Goal: Information Seeking & Learning: Learn about a topic

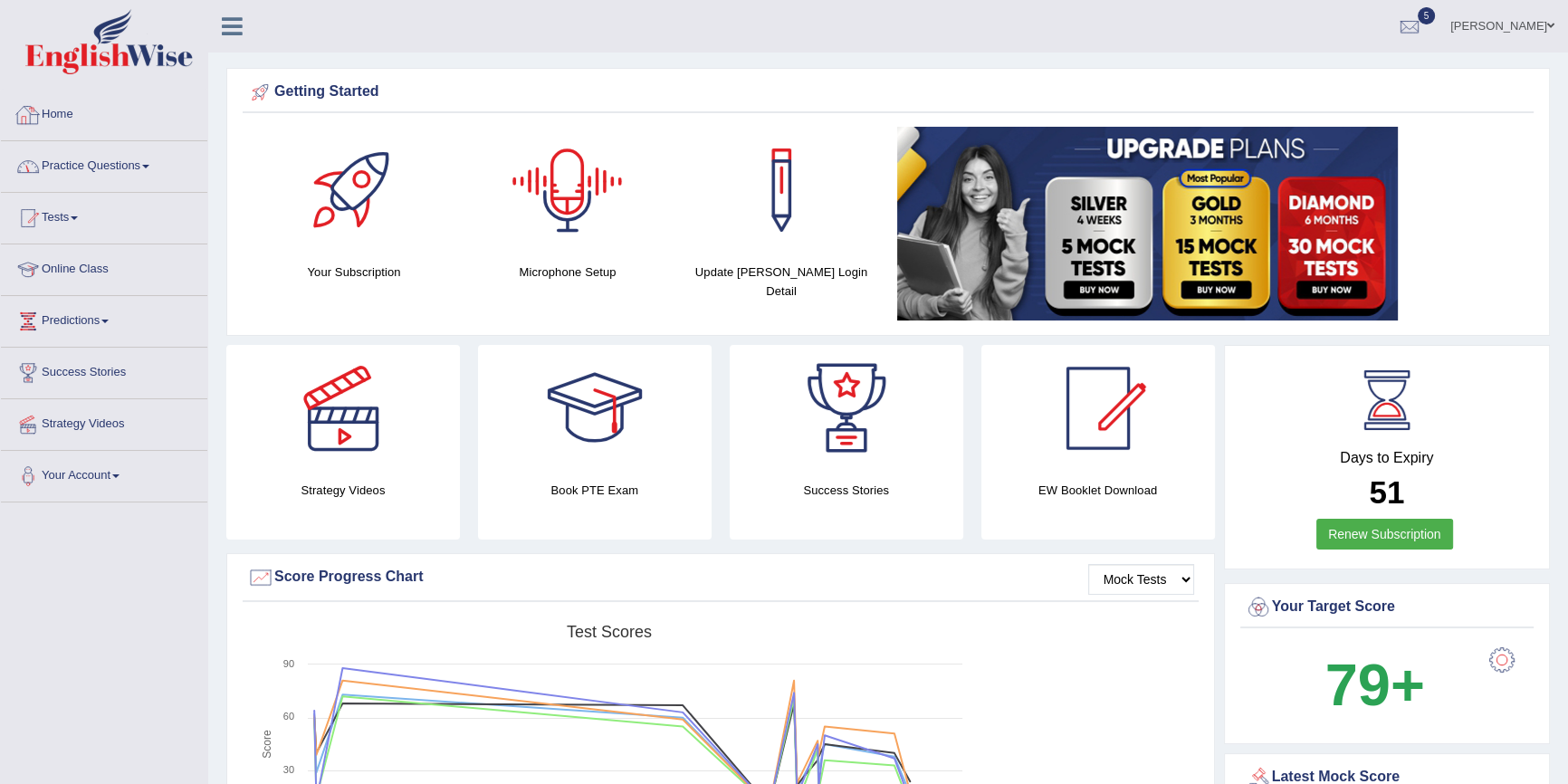
click at [150, 163] on link "Practice Questions" at bounding box center [104, 163] width 206 height 46
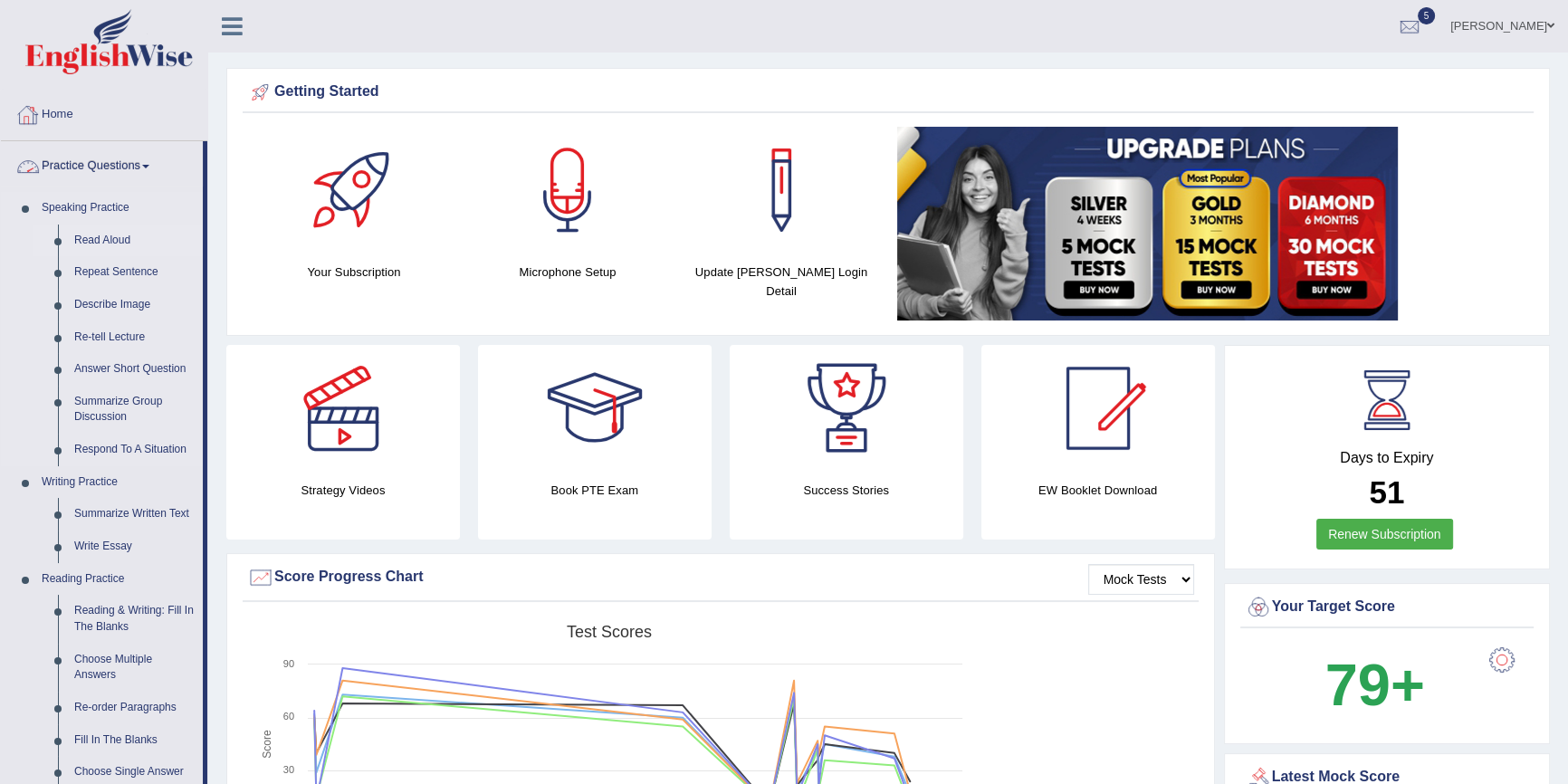
click at [121, 244] on link "Read Aloud" at bounding box center [134, 241] width 137 height 33
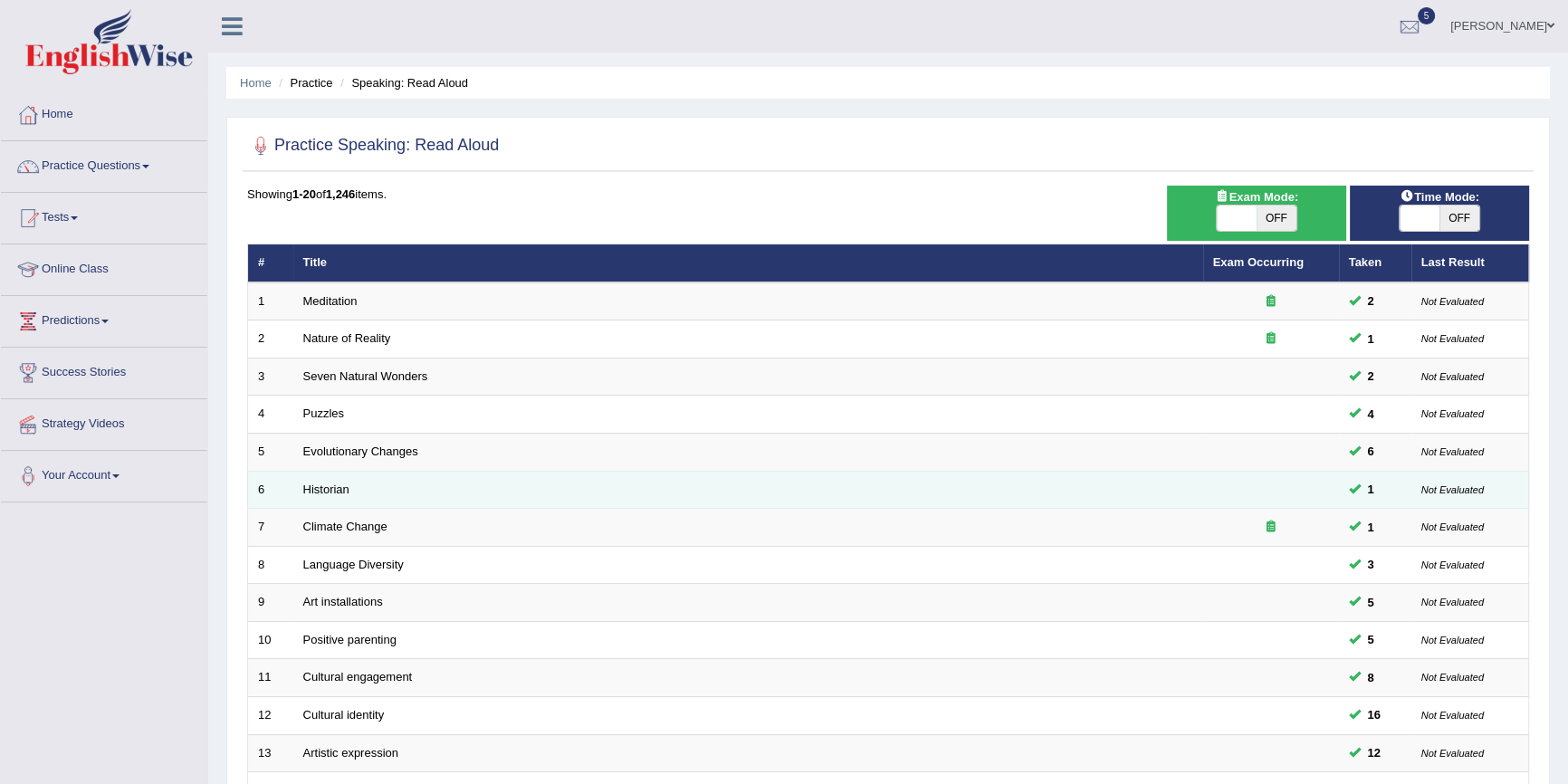
click at [350, 427] on td "Puzzles" at bounding box center [748, 414] width 910 height 38
click at [353, 472] on td "Historian" at bounding box center [748, 490] width 910 height 38
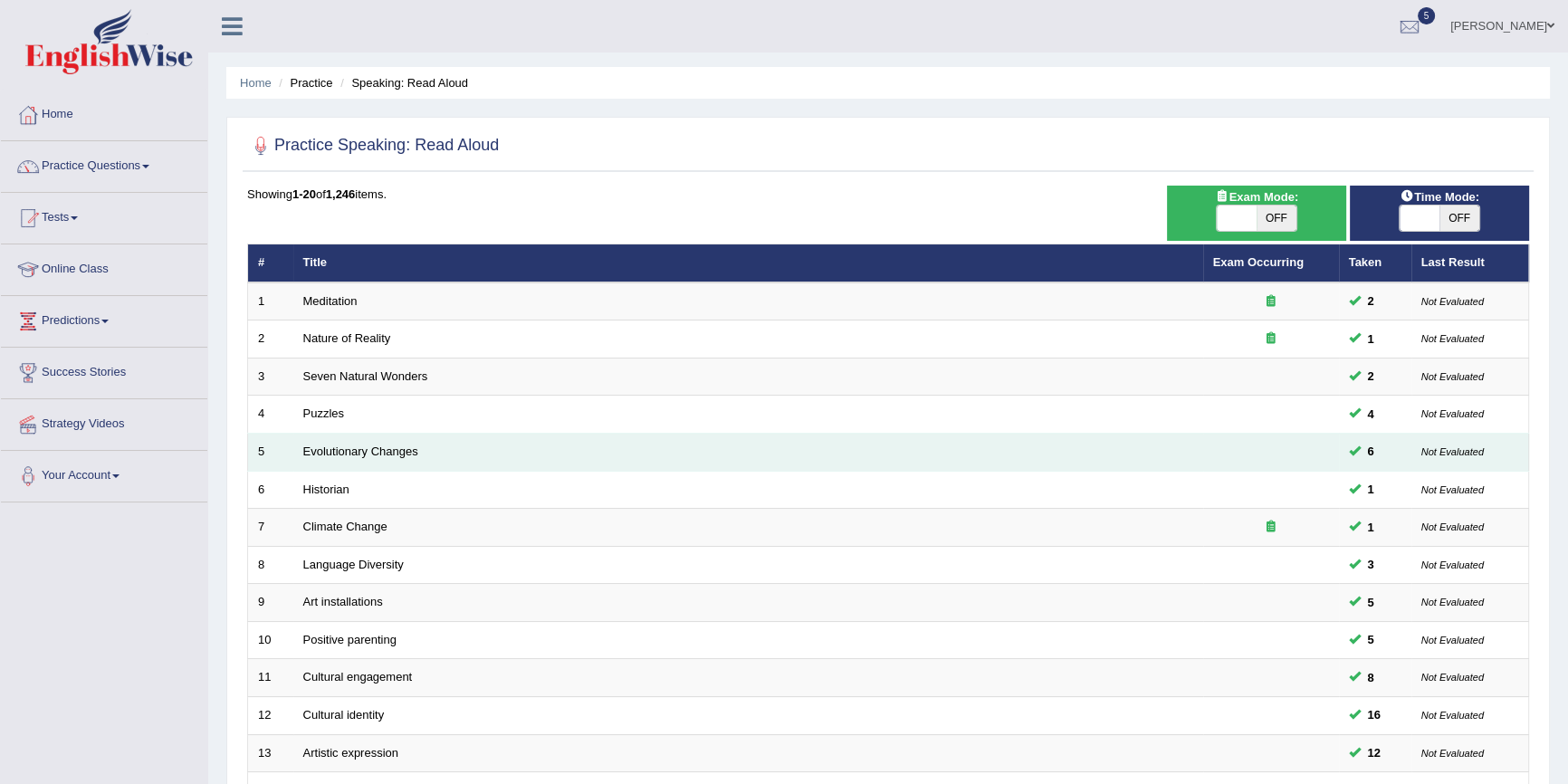
click at [361, 458] on td "Evolutionary Changes" at bounding box center [748, 452] width 910 height 38
click at [376, 441] on td "Evolutionary Changes" at bounding box center [748, 452] width 910 height 38
click at [379, 446] on link "Evolutionary Changes" at bounding box center [360, 452] width 115 height 14
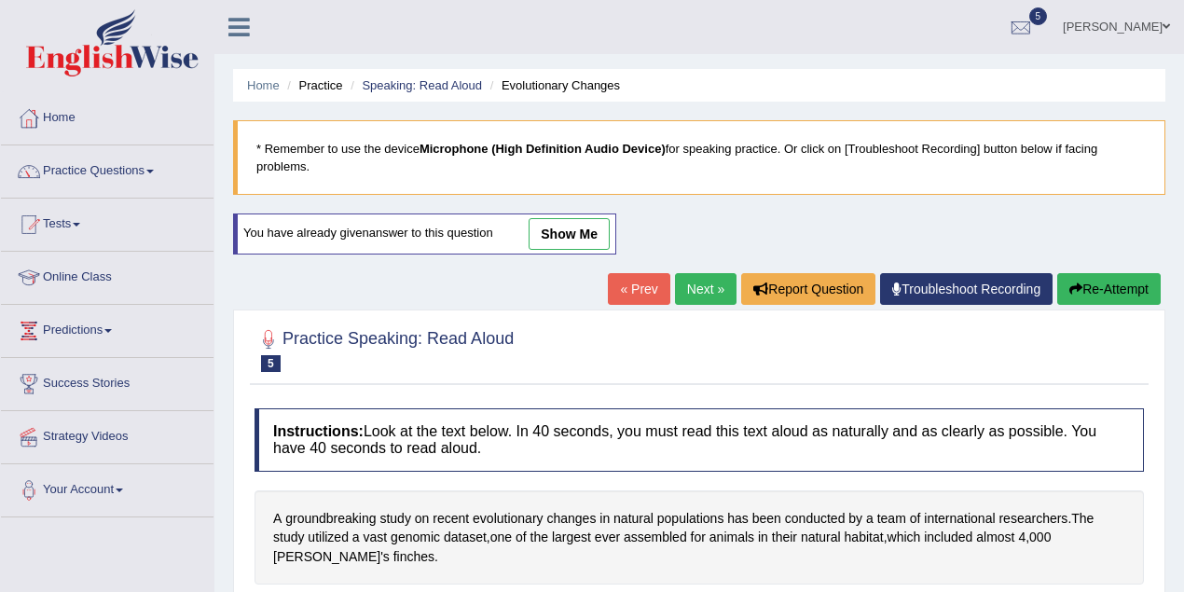
click at [1007, 43] on ul "[PERSON_NAME] Toggle navigation Username: ritvikhurana Access Type: Online Subs…" at bounding box center [844, 26] width 678 height 53
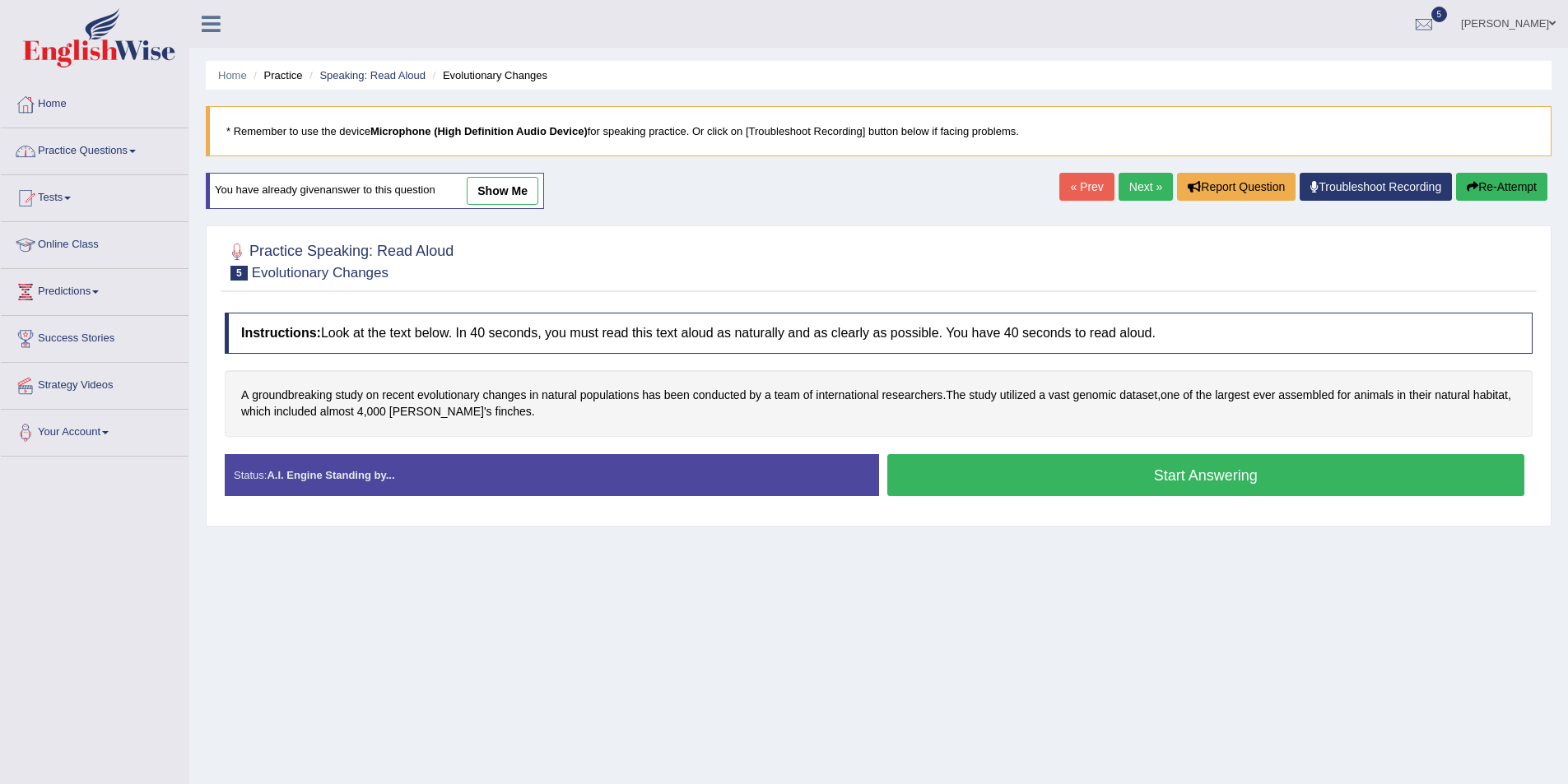
click at [133, 156] on link "Practice Questions" at bounding box center [95, 148] width 187 height 41
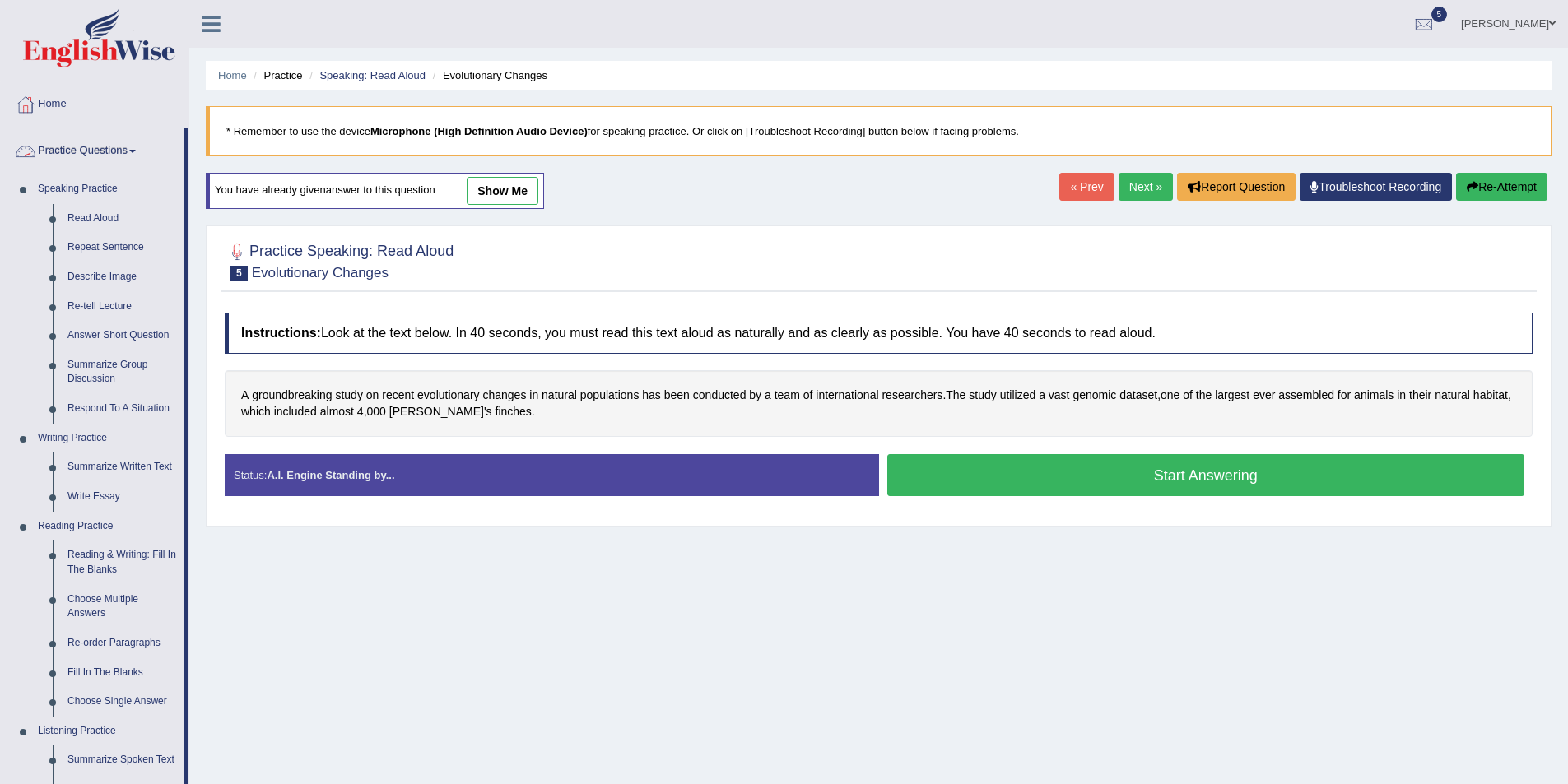
scroll to position [82, 0]
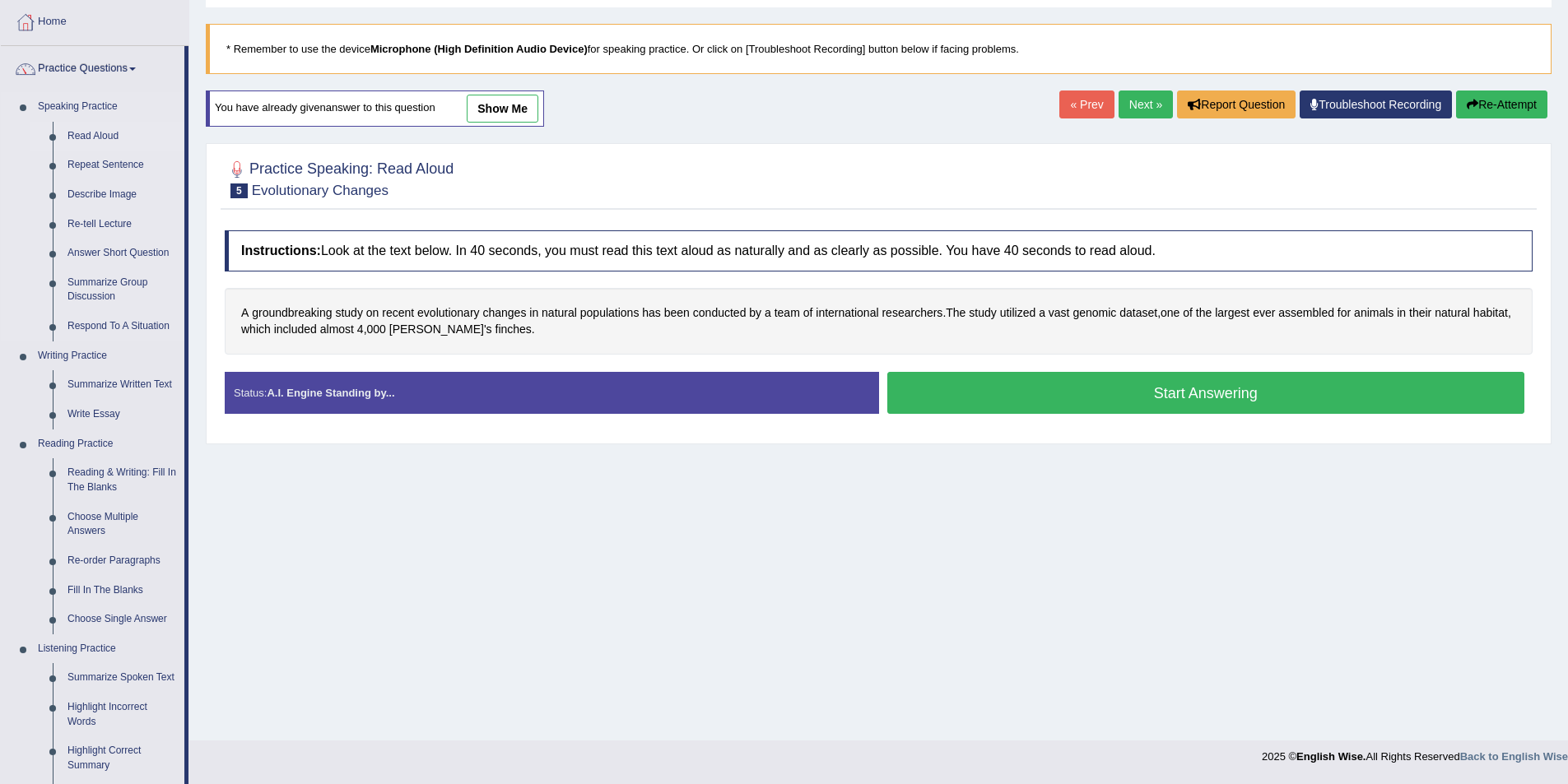
click at [88, 138] on link "Read Aloud" at bounding box center [122, 137] width 125 height 30
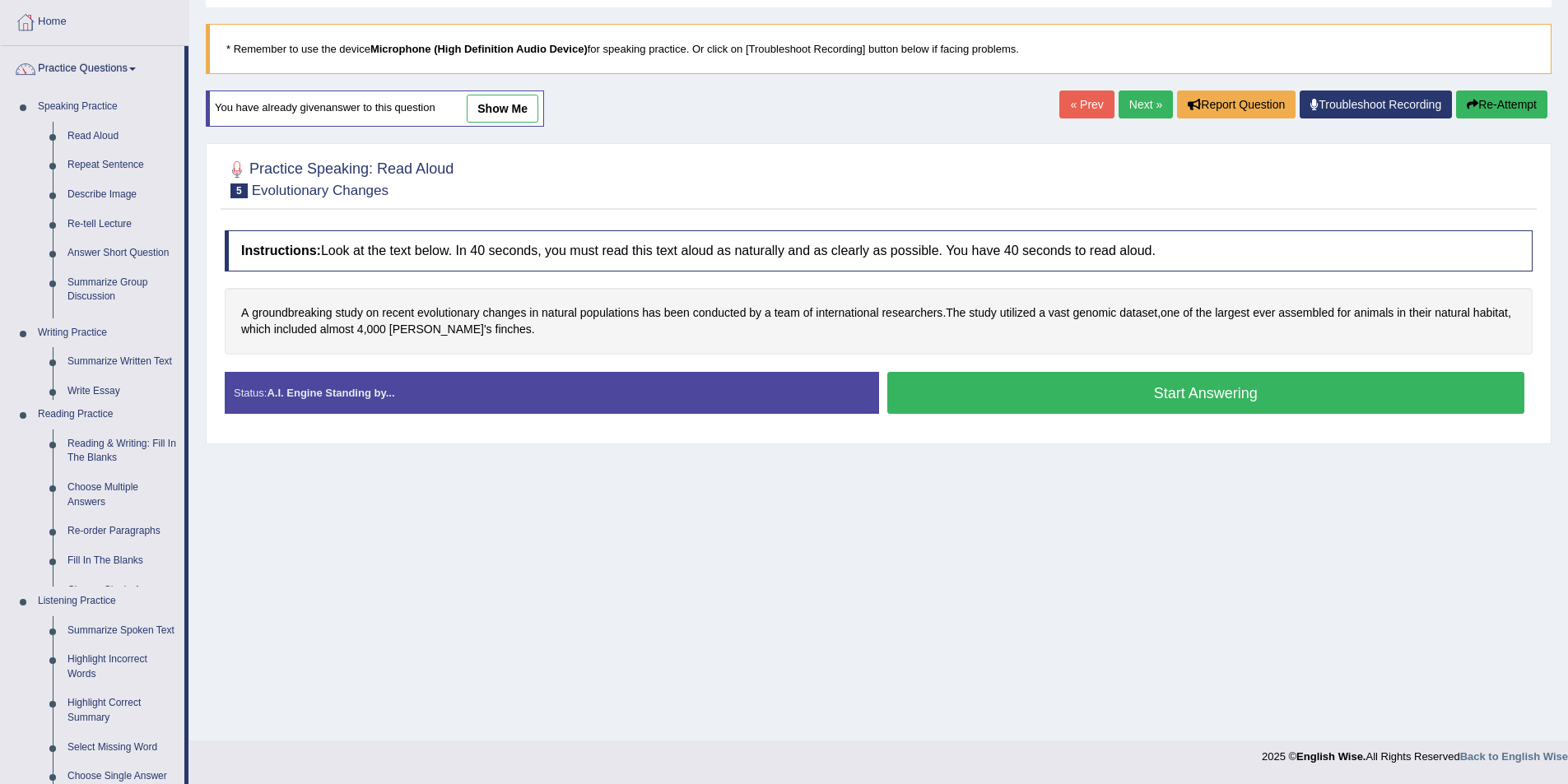
scroll to position [79, 0]
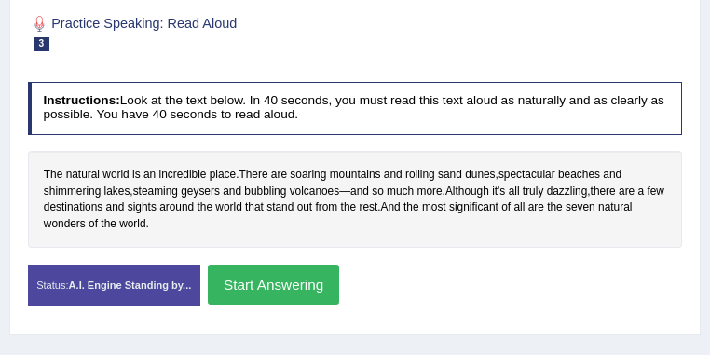
scroll to position [298, 0]
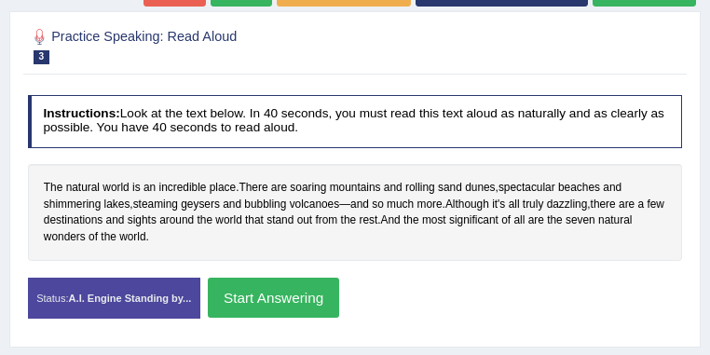
click at [339, 284] on button "Start Answering" at bounding box center [273, 298] width 131 height 40
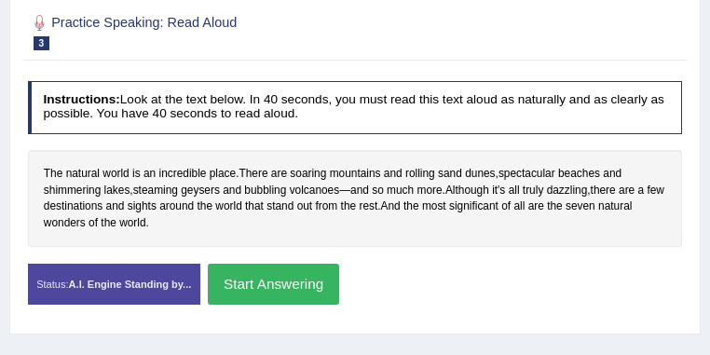
scroll to position [284, 0]
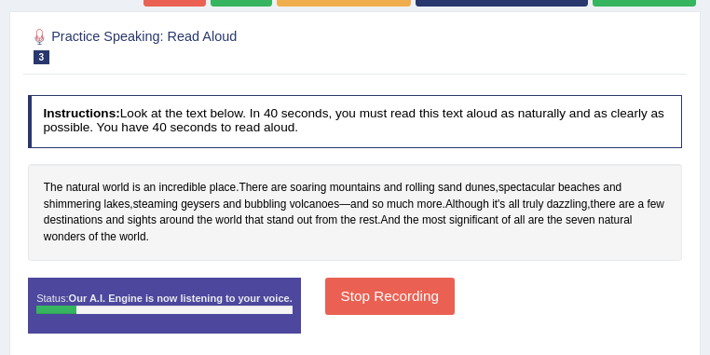
click at [455, 300] on button "Stop Recording" at bounding box center [390, 296] width 130 height 36
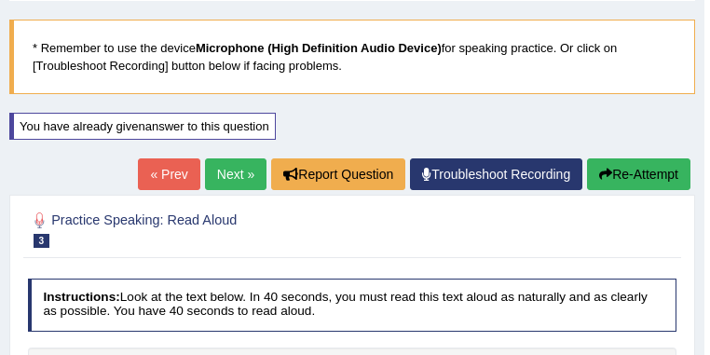
scroll to position [98, 0]
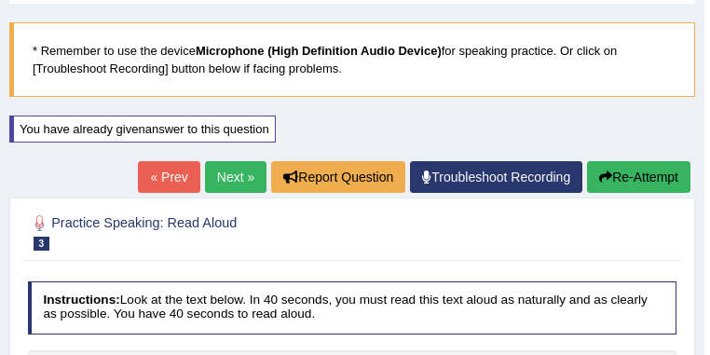
click at [663, 187] on button "Re-Attempt" at bounding box center [638, 177] width 103 height 32
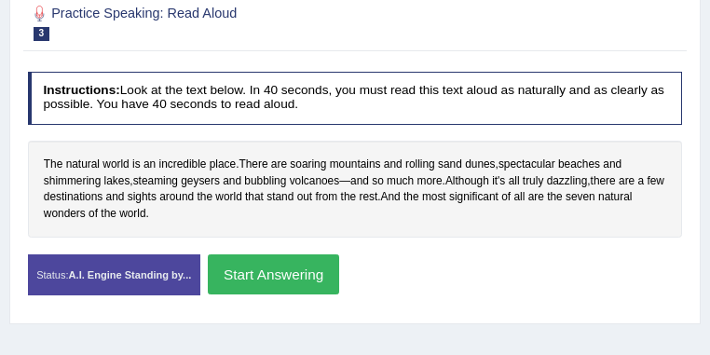
click at [339, 263] on button "Start Answering" at bounding box center [273, 274] width 131 height 40
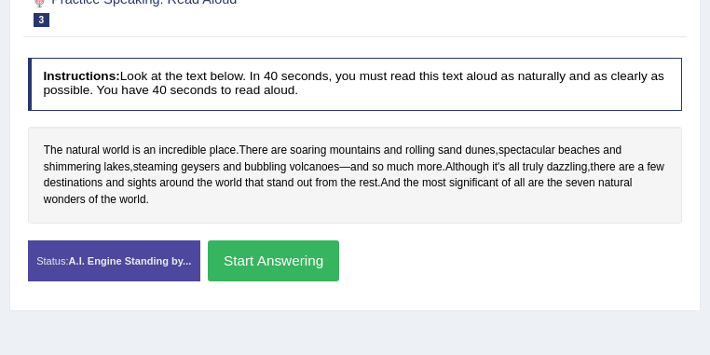
scroll to position [308, 0]
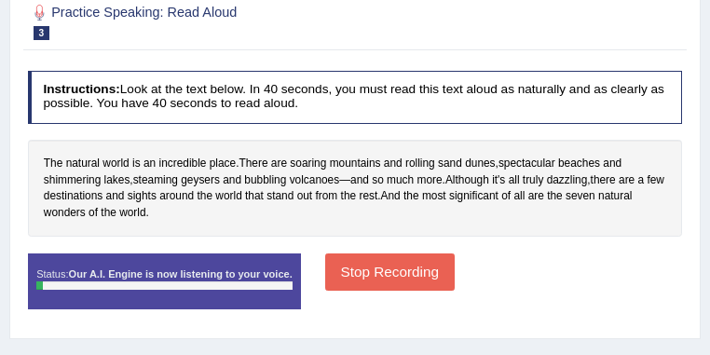
click at [328, 251] on div "Instructions: Look at the text below. In 40 seconds, you must read this text al…" at bounding box center [354, 195] width 663 height 267
click at [455, 280] on button "Stop Recording" at bounding box center [390, 271] width 130 height 36
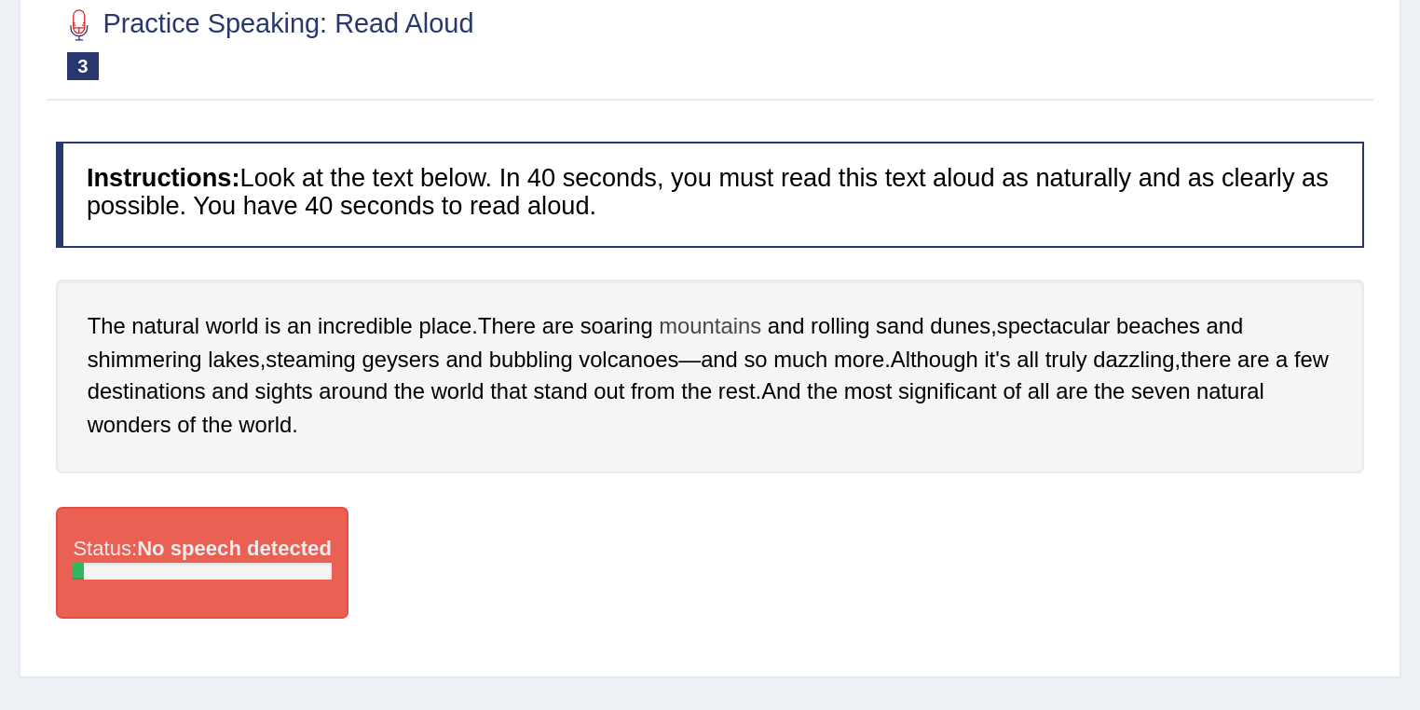
scroll to position [85, 0]
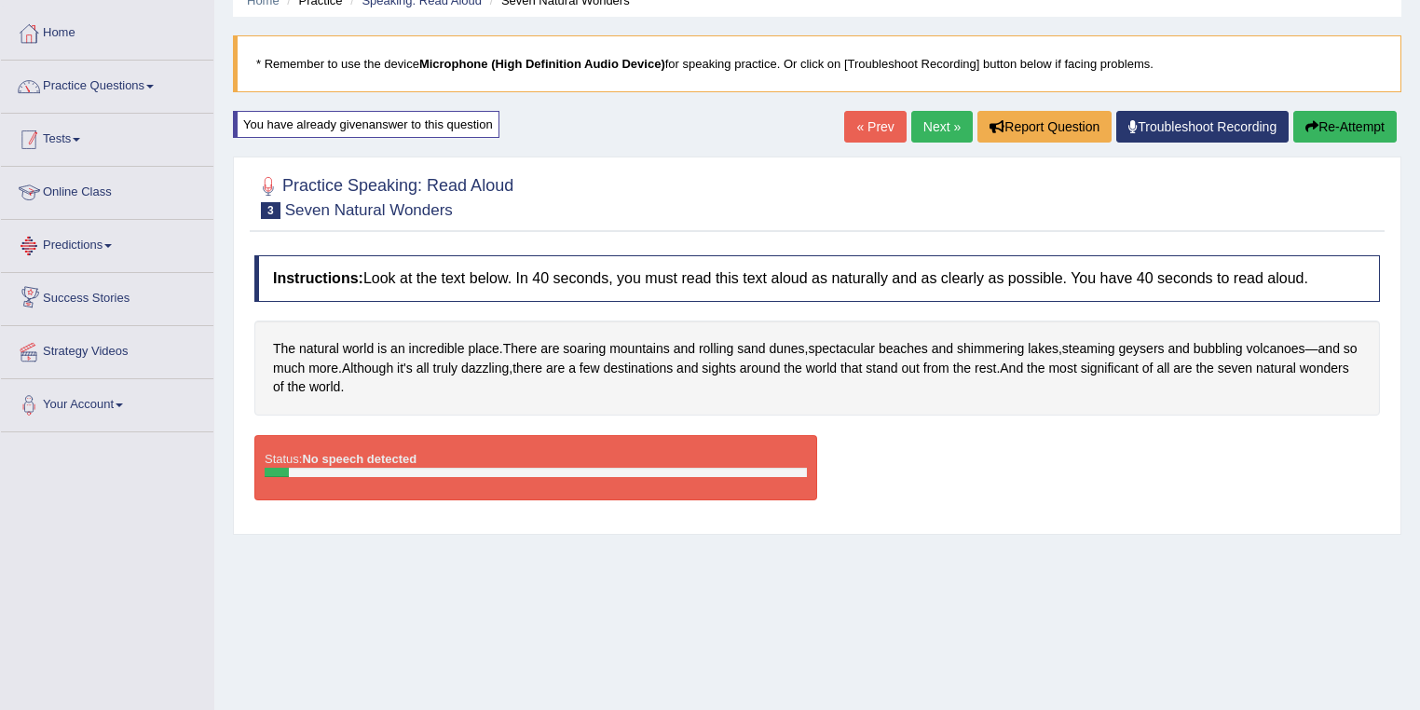
click at [170, 100] on link "Practice Questions" at bounding box center [107, 84] width 212 height 47
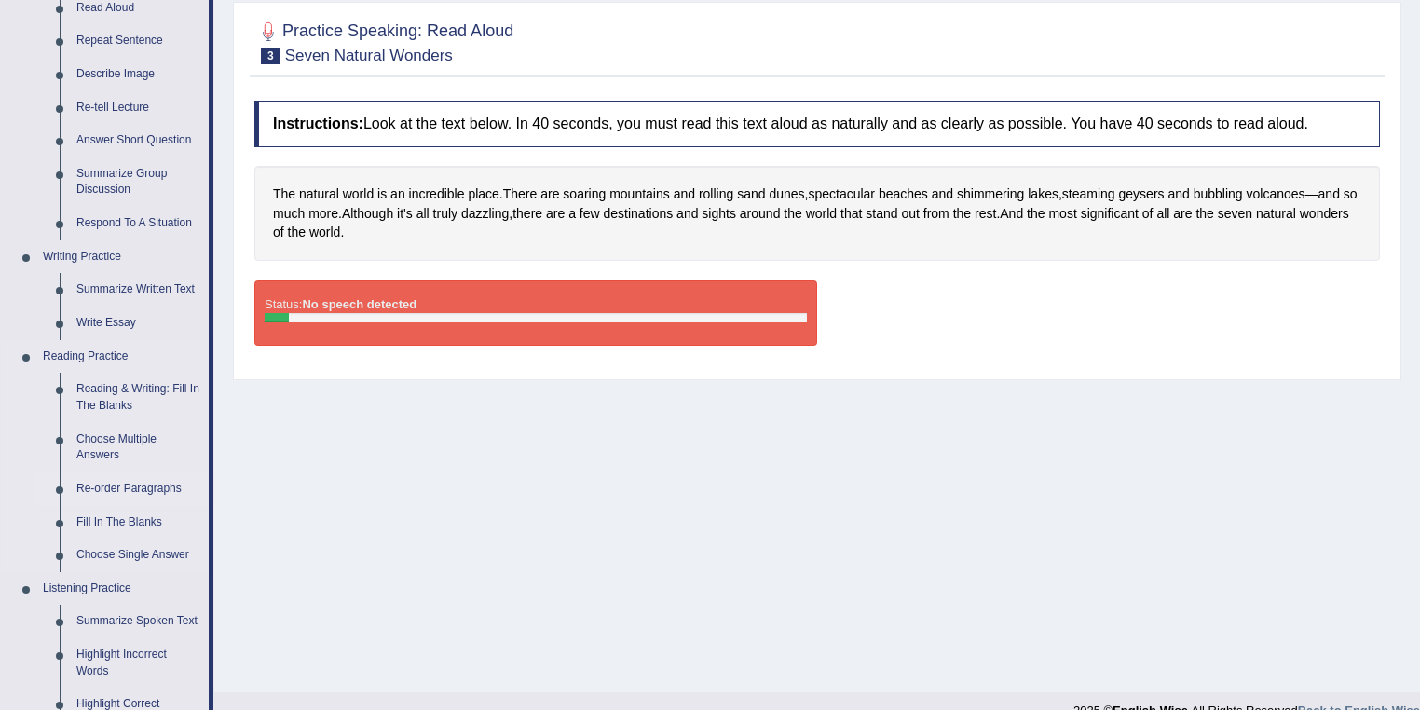
scroll to position [308, 0]
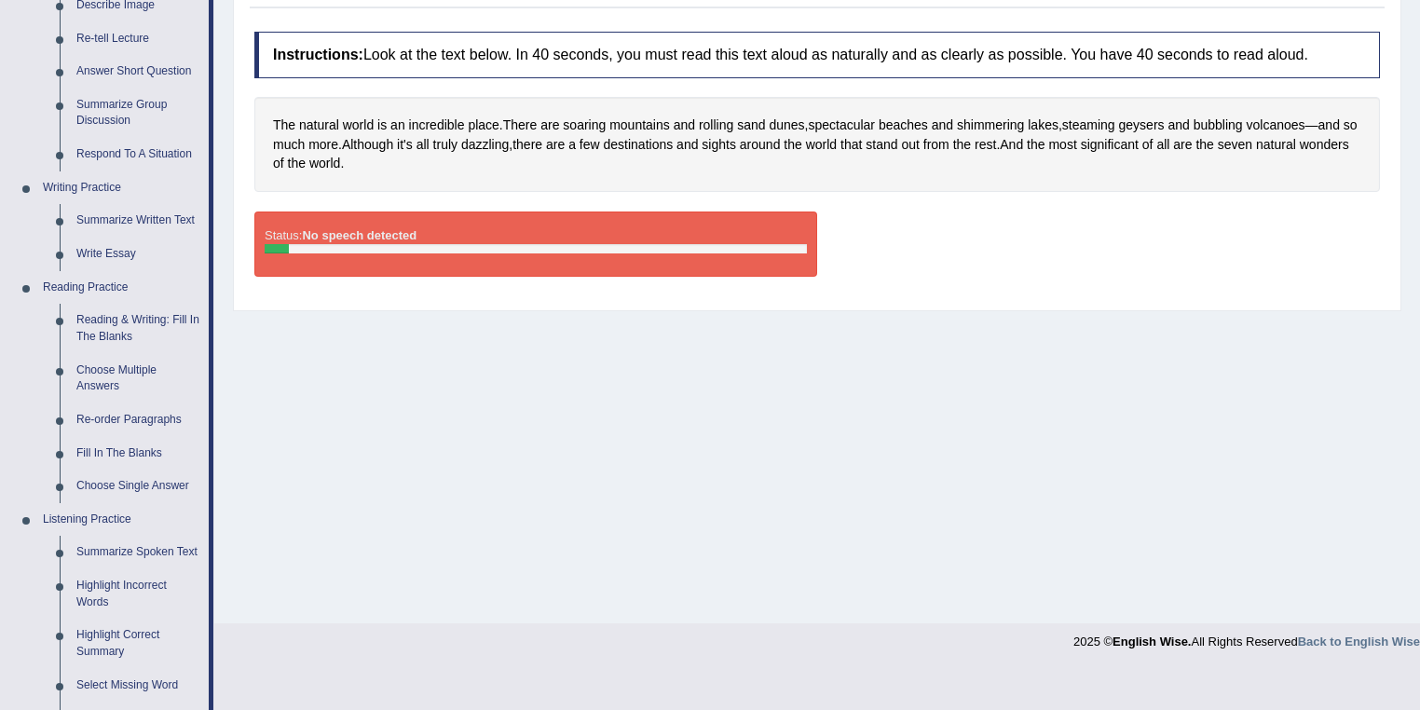
drag, startPoint x: 143, startPoint y: 321, endPoint x: 218, endPoint y: 322, distance: 75.5
click at [144, 321] on link "Reading & Writing: Fill In The Blanks" at bounding box center [138, 328] width 141 height 49
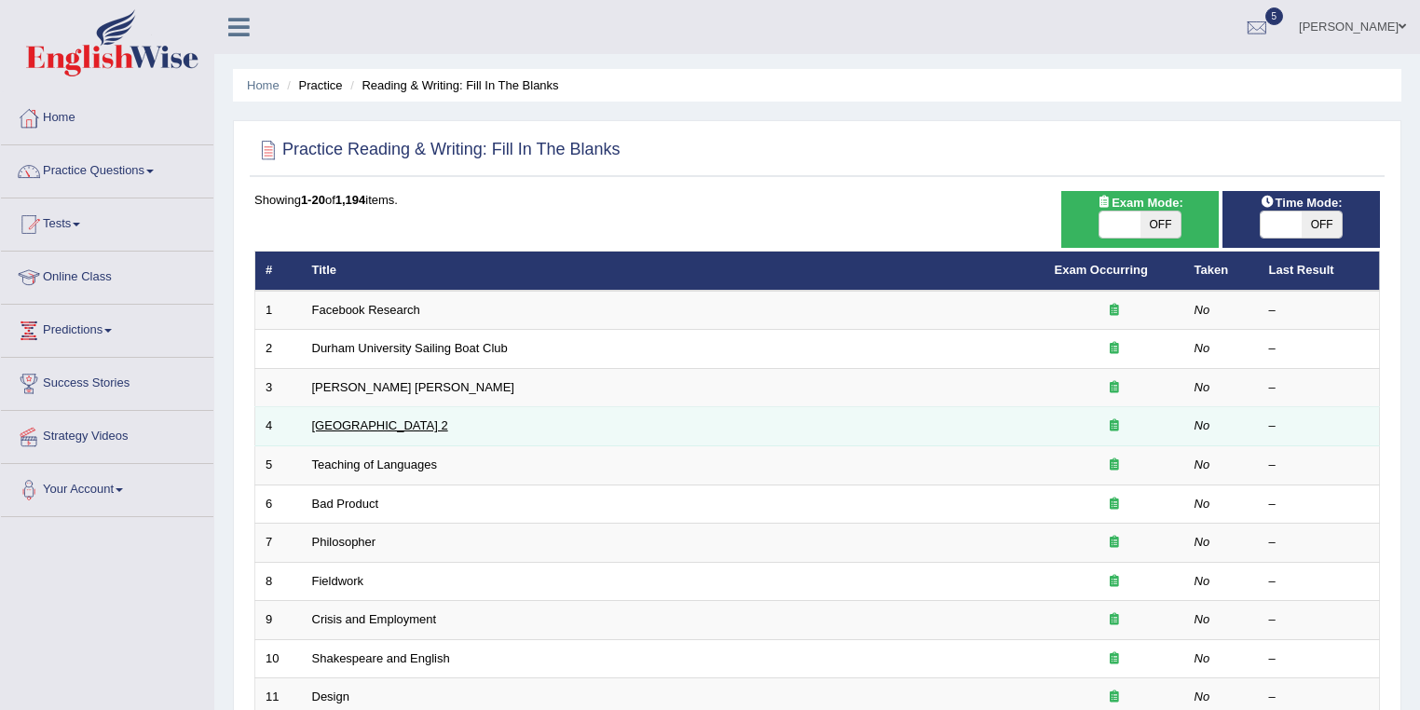
click at [382, 432] on td "Golden Gate Bridge 2" at bounding box center [673, 426] width 743 height 39
click at [383, 421] on link "Golden Gate Bridge 2" at bounding box center [380, 425] width 136 height 14
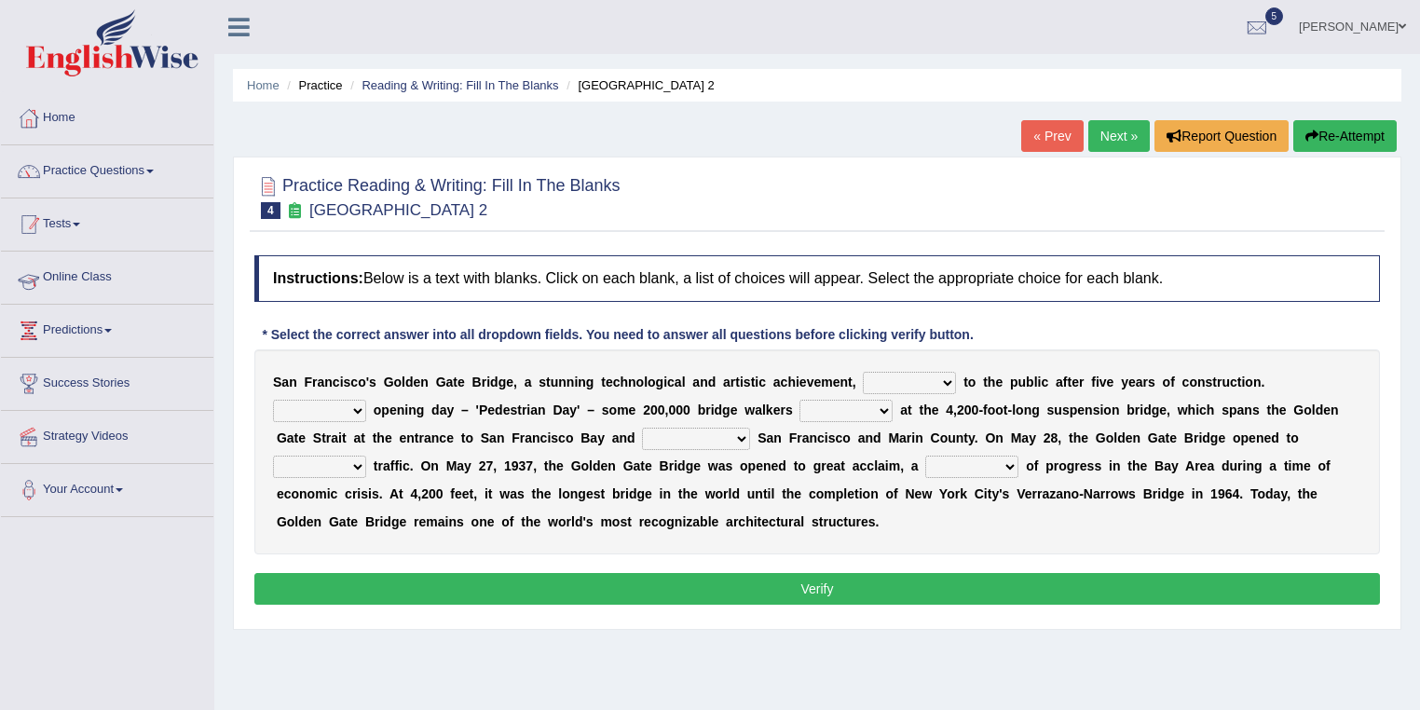
click at [149, 187] on link "Practice Questions" at bounding box center [107, 168] width 212 height 47
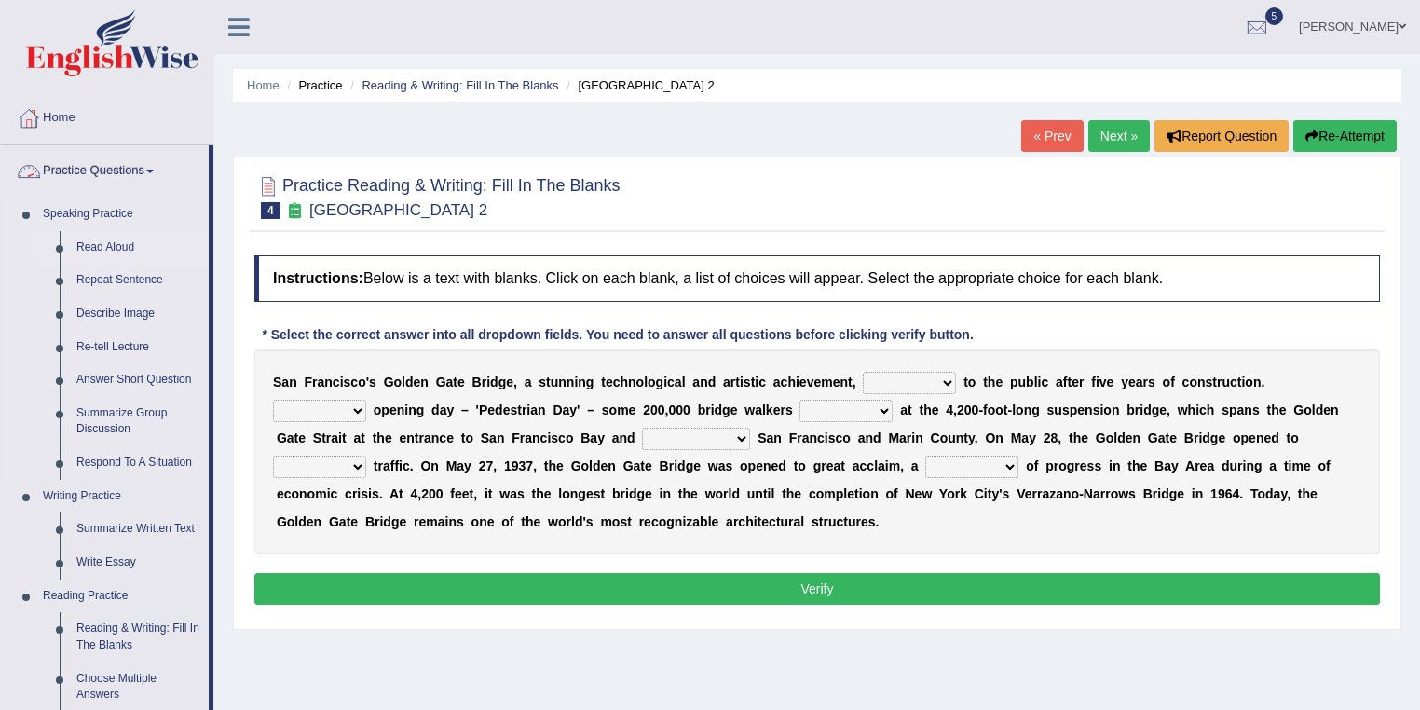
click at [134, 247] on link "Read Aloud" at bounding box center [138, 248] width 141 height 34
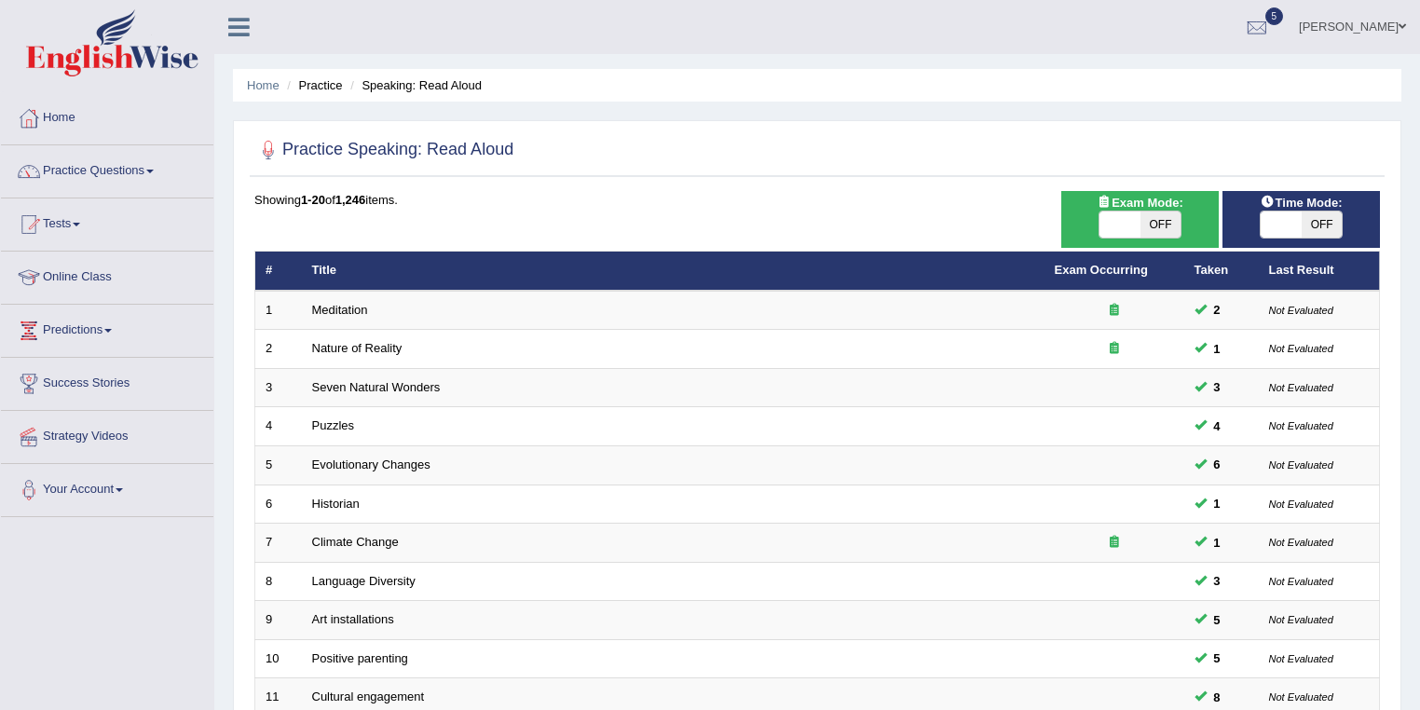
click at [407, 462] on link "Evolutionary Changes" at bounding box center [371, 465] width 118 height 14
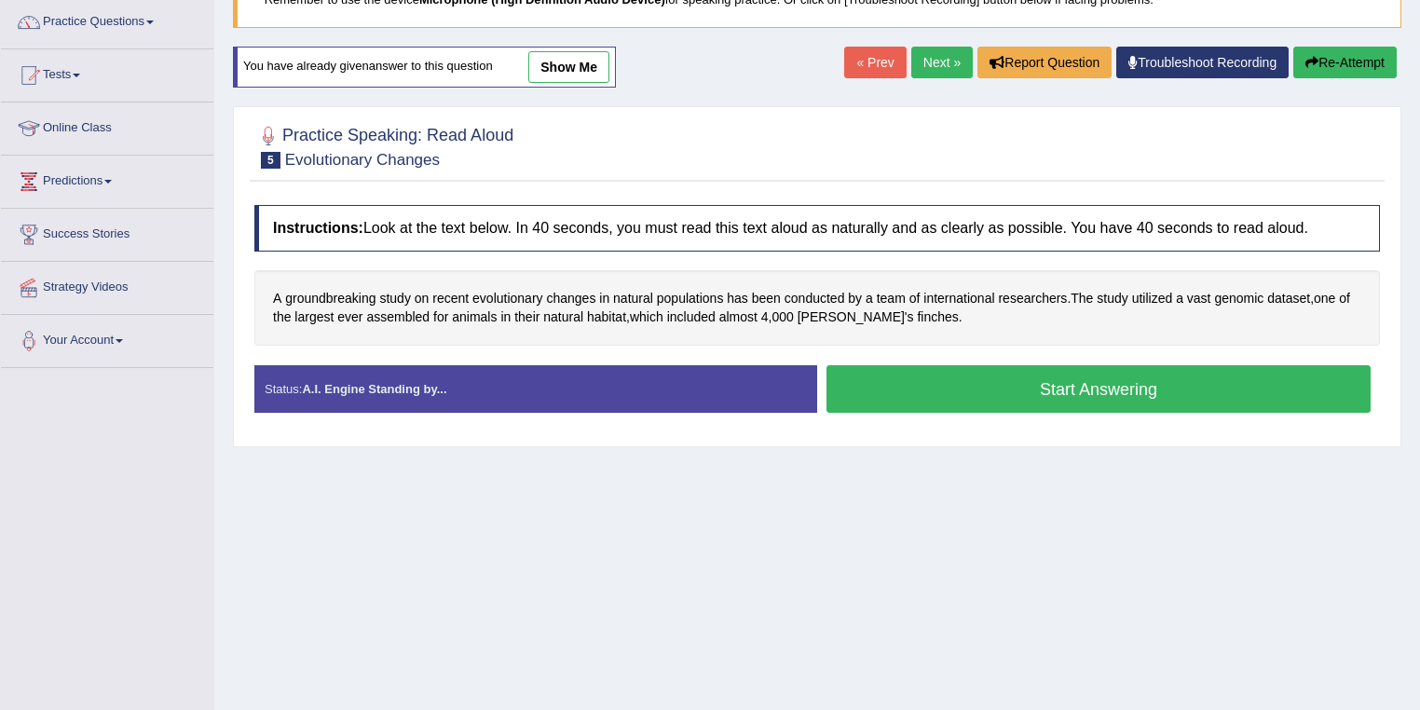
click at [1132, 395] on button "Start Answering" at bounding box center [1099, 389] width 544 height 48
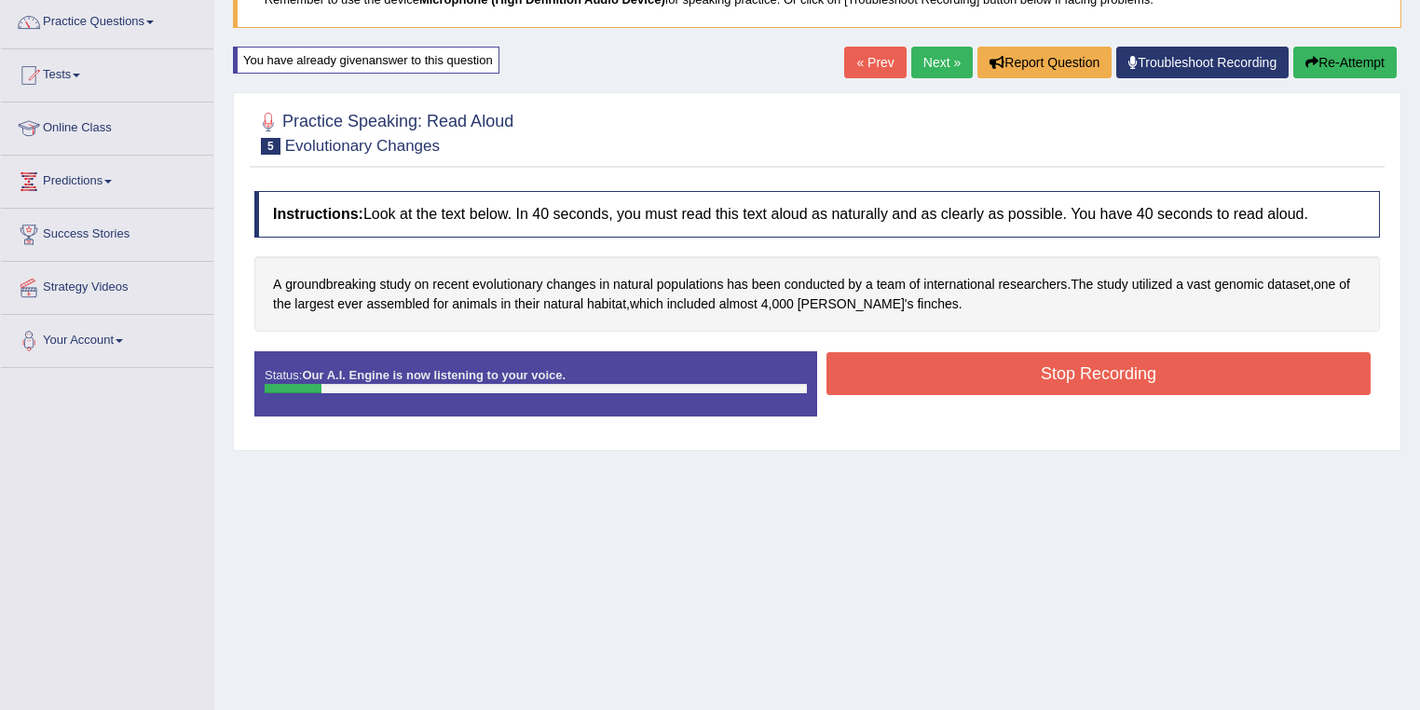
click at [1096, 380] on button "Stop Recording" at bounding box center [1099, 373] width 544 height 43
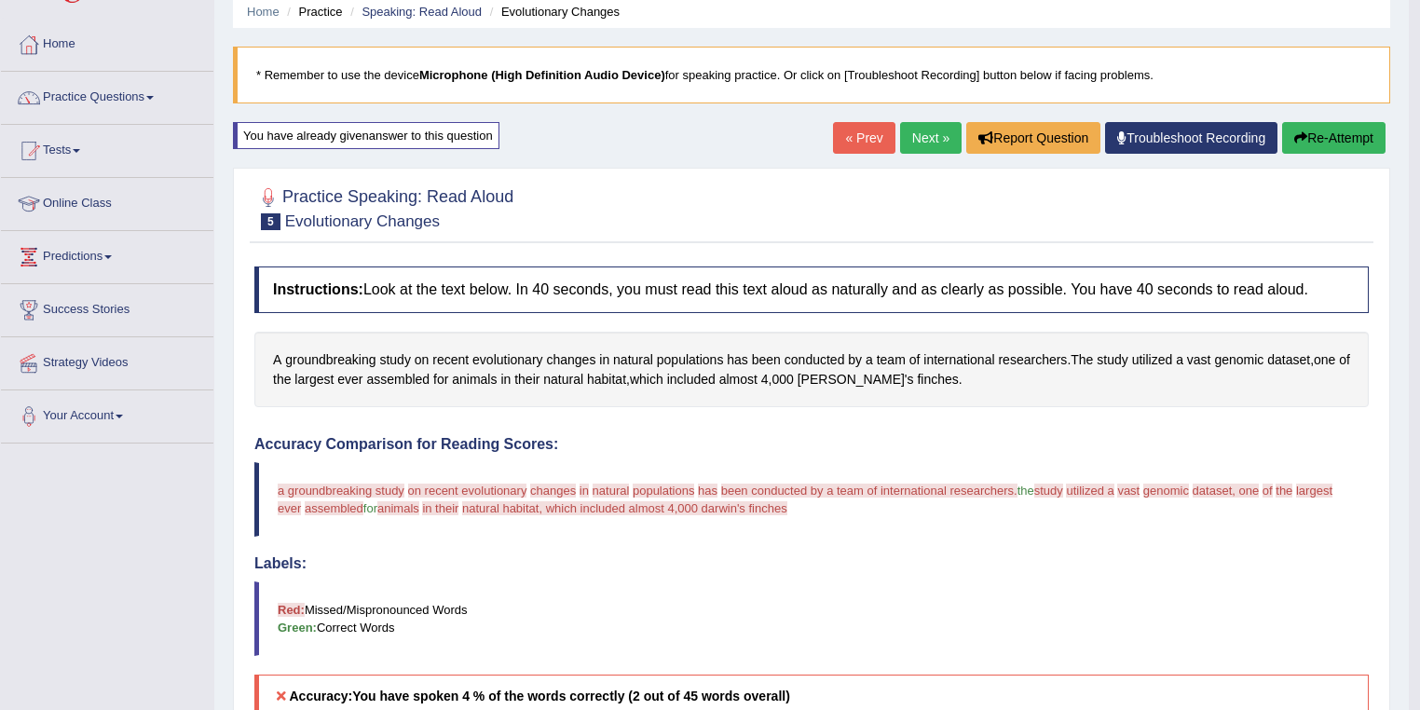
scroll to position [67, 0]
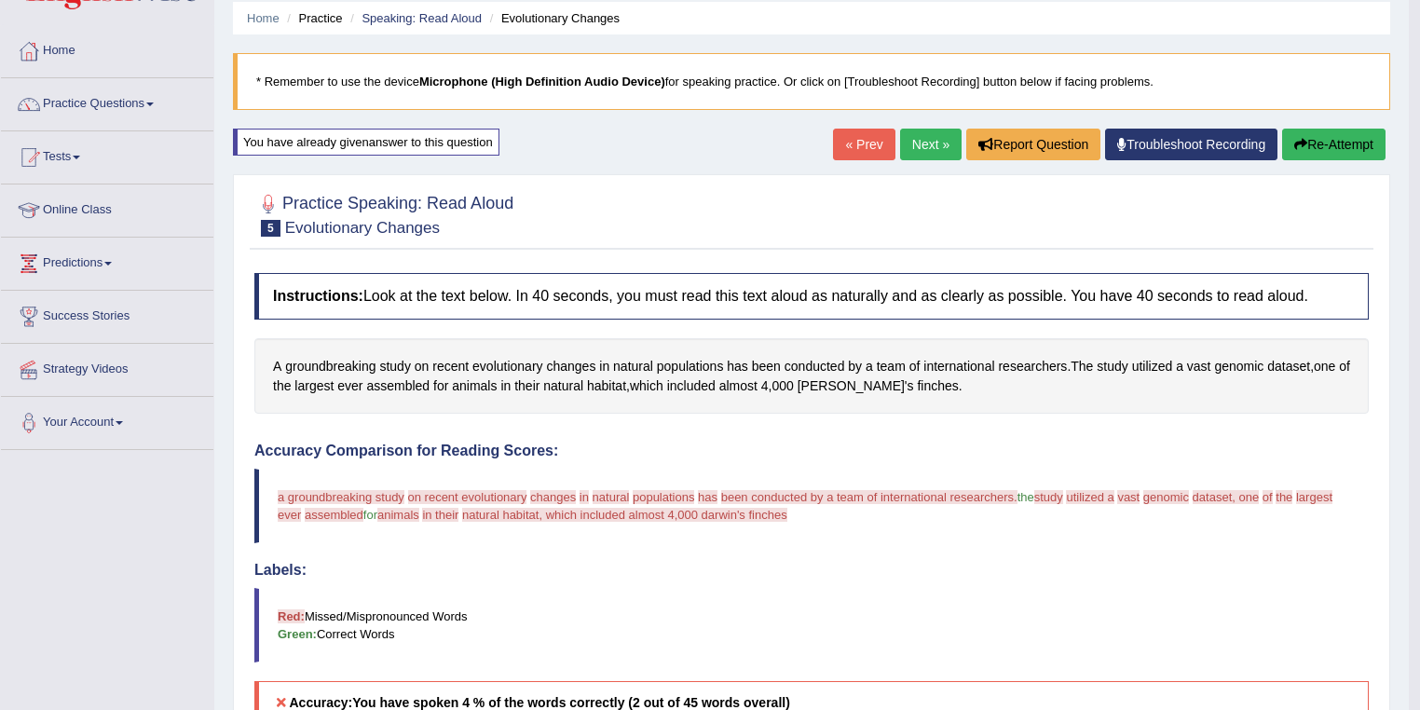
click at [1337, 123] on div "Home Practice Speaking: Read Aloud Evolutionary Changes * Remember to use the d…" at bounding box center [811, 524] width 1195 height 1182
drag, startPoint x: 1336, startPoint y: 136, endPoint x: 1241, endPoint y: 242, distance: 142.6
click at [1336, 137] on button "Re-Attempt" at bounding box center [1333, 145] width 103 height 32
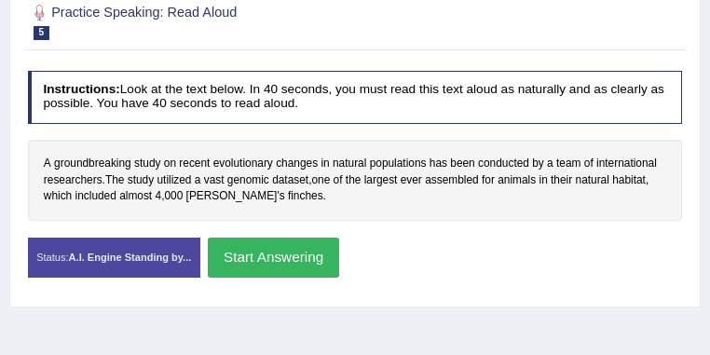
scroll to position [369, 0]
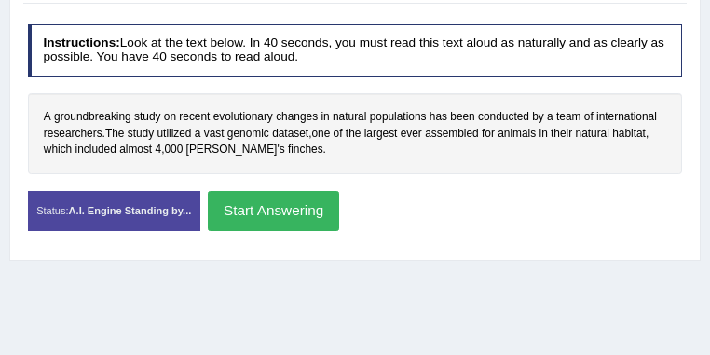
click at [339, 213] on button "Start Answering" at bounding box center [273, 211] width 131 height 40
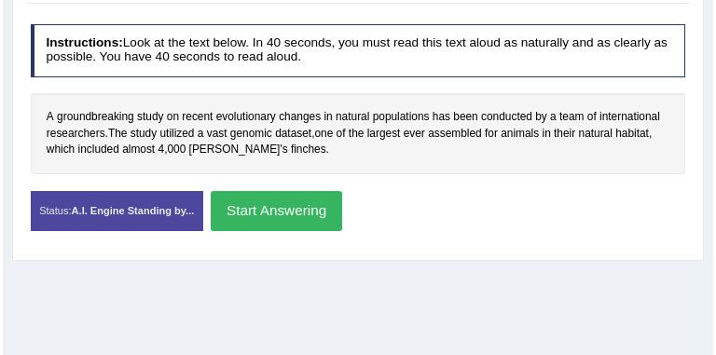
scroll to position [356, 0]
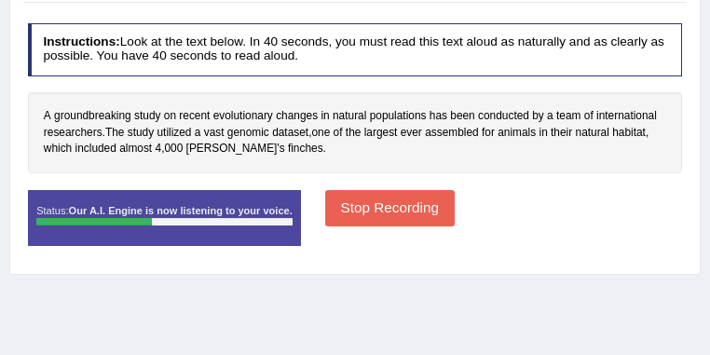
click at [455, 213] on button "Stop Recording" at bounding box center [390, 208] width 130 height 36
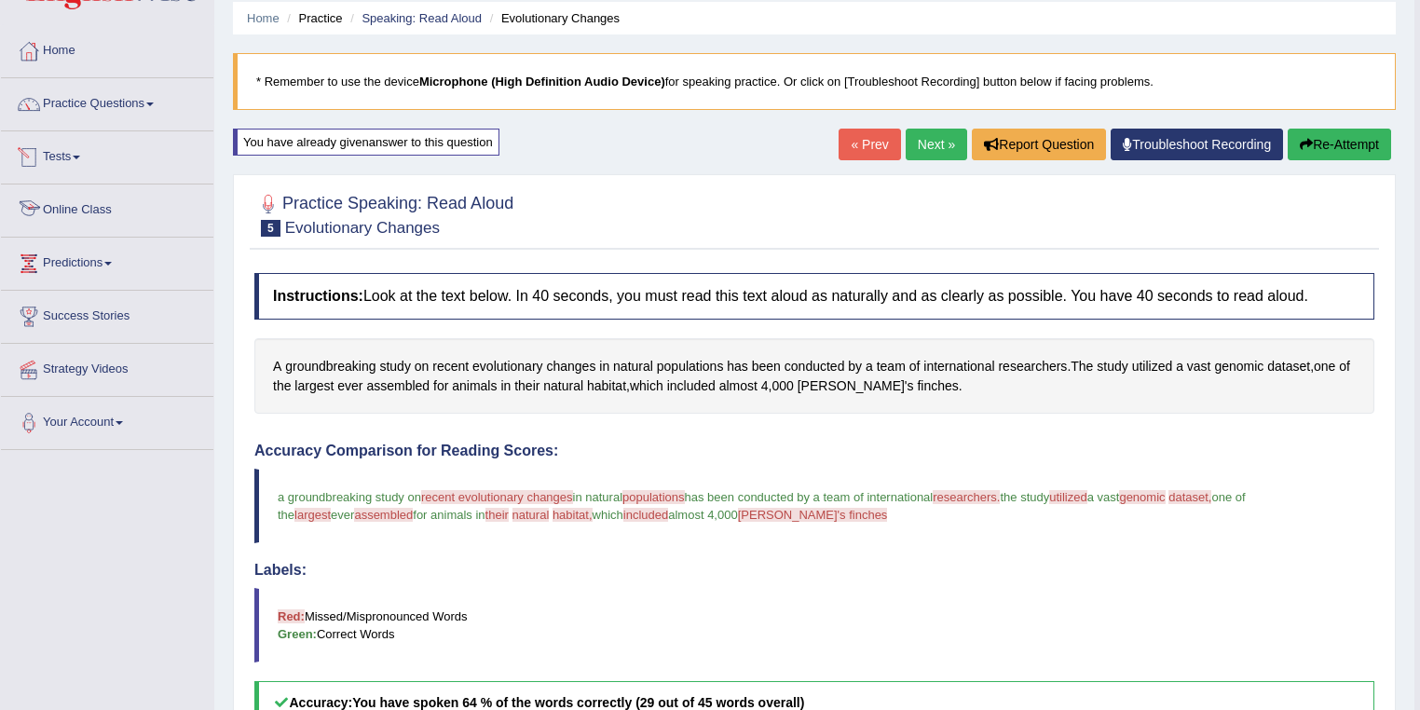
scroll to position [0, 0]
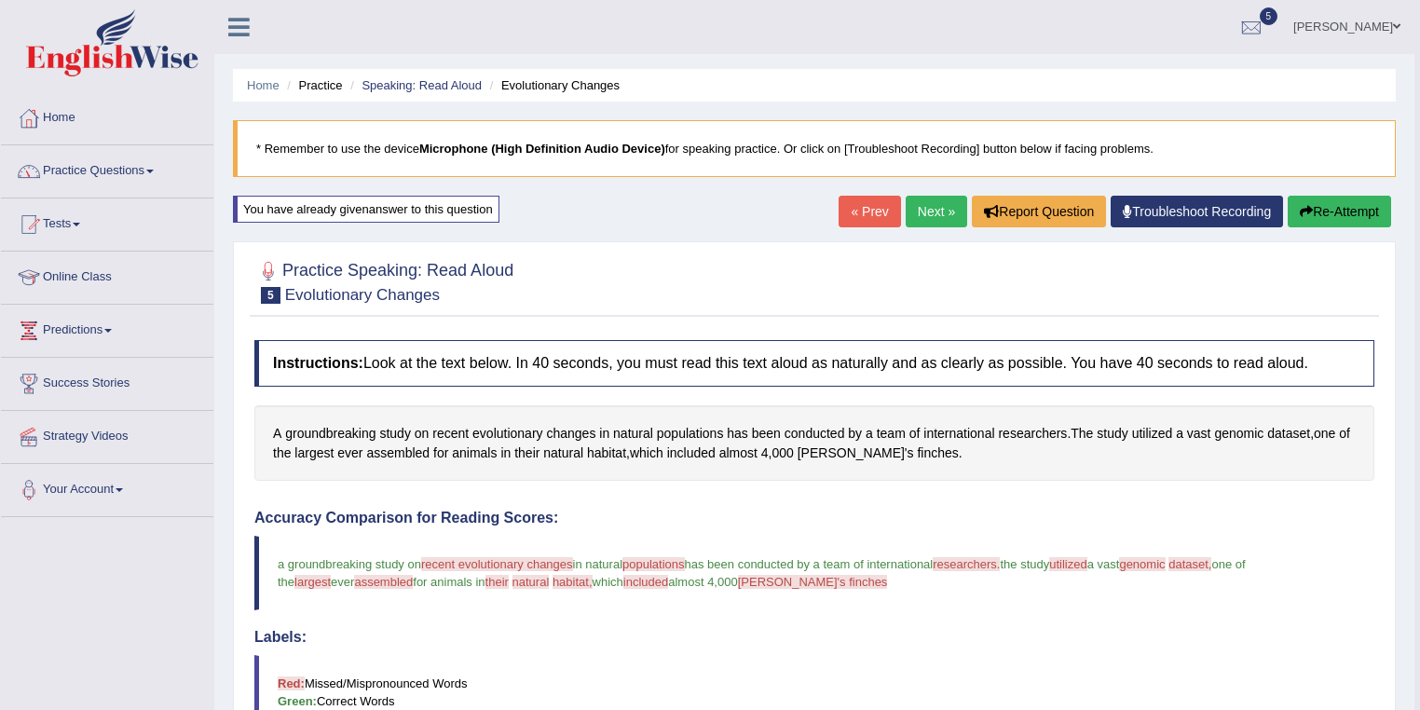
click at [147, 163] on link "Practice Questions" at bounding box center [107, 168] width 212 height 47
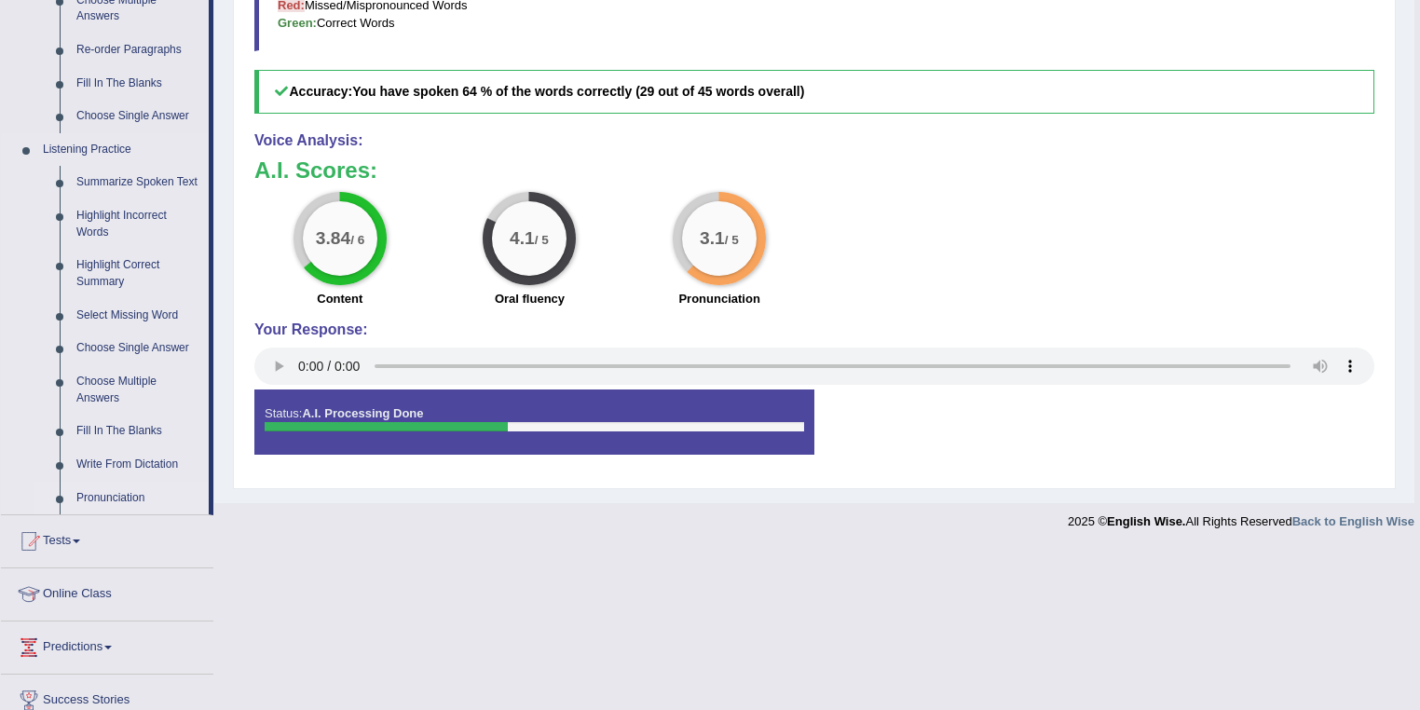
scroll to position [802, 0]
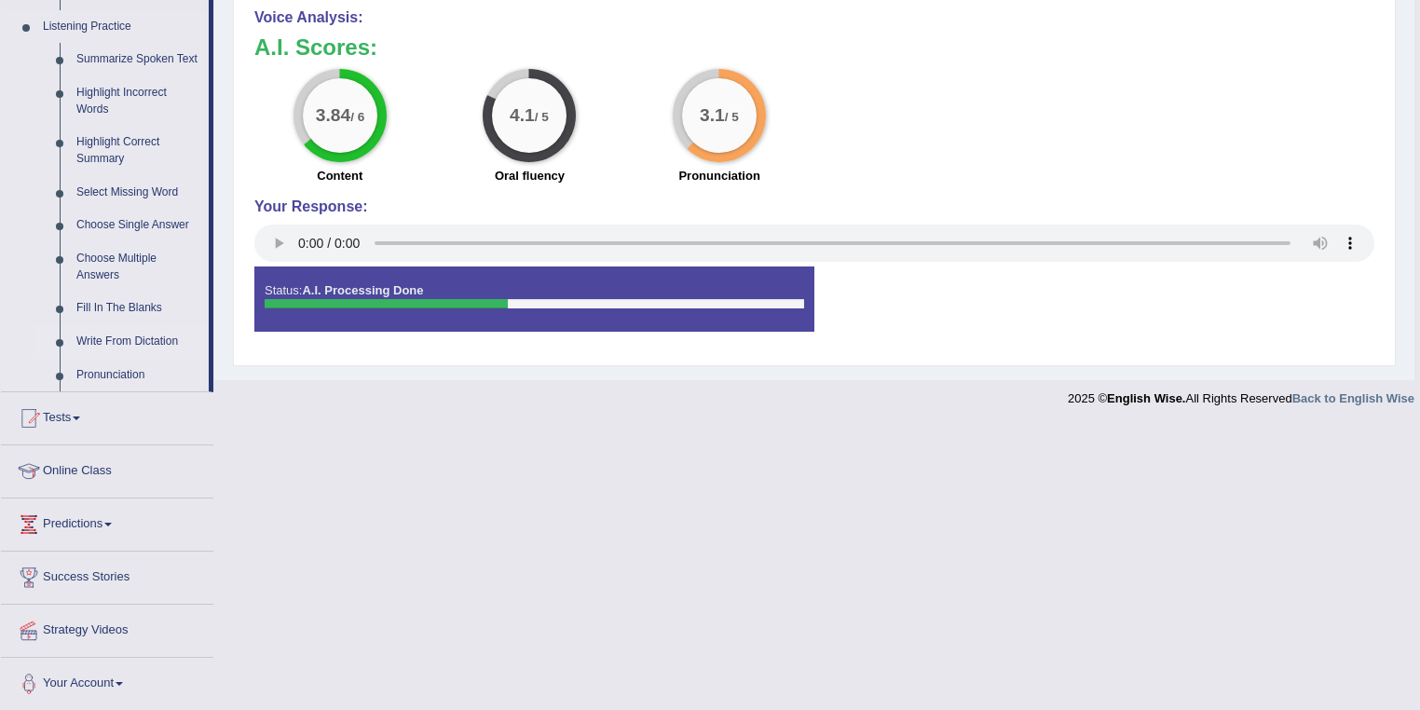
click at [164, 336] on link "Write From Dictation" at bounding box center [138, 342] width 141 height 34
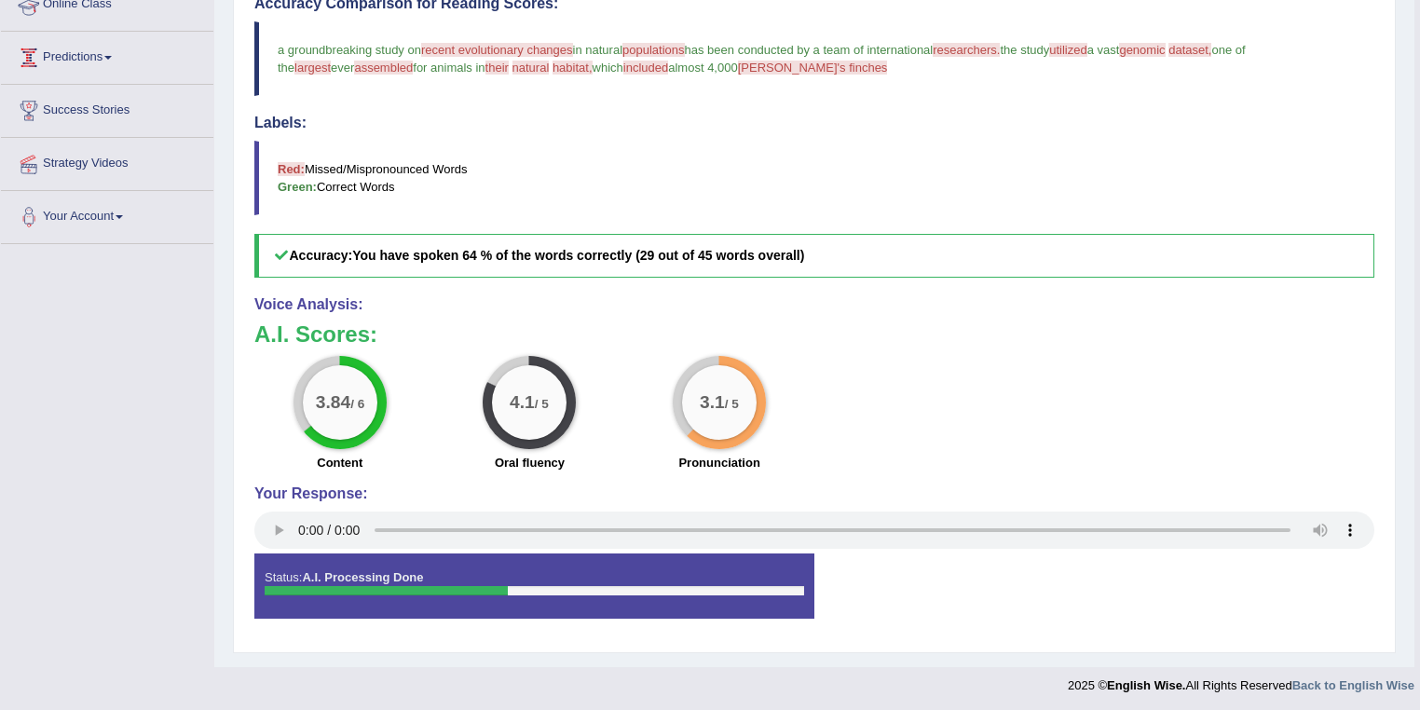
scroll to position [315, 0]
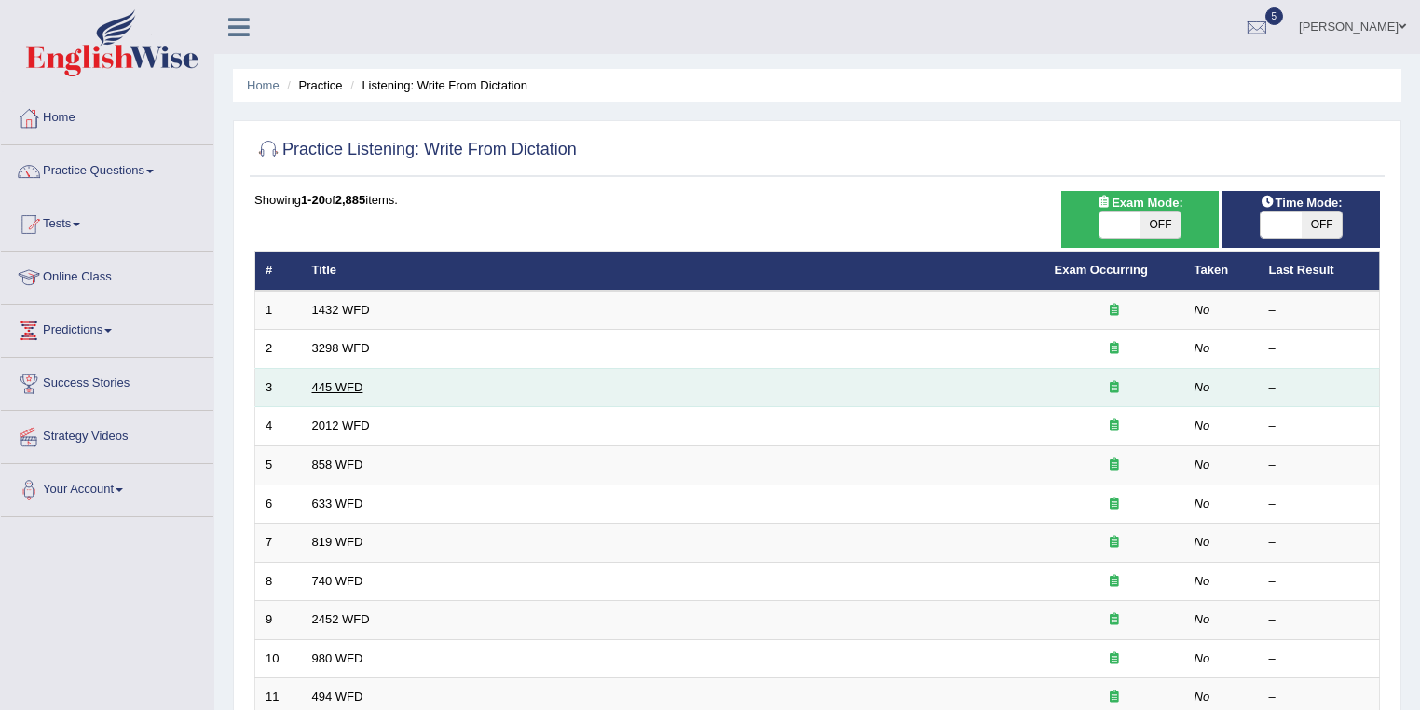
click at [348, 380] on link "445 WFD" at bounding box center [337, 387] width 51 height 14
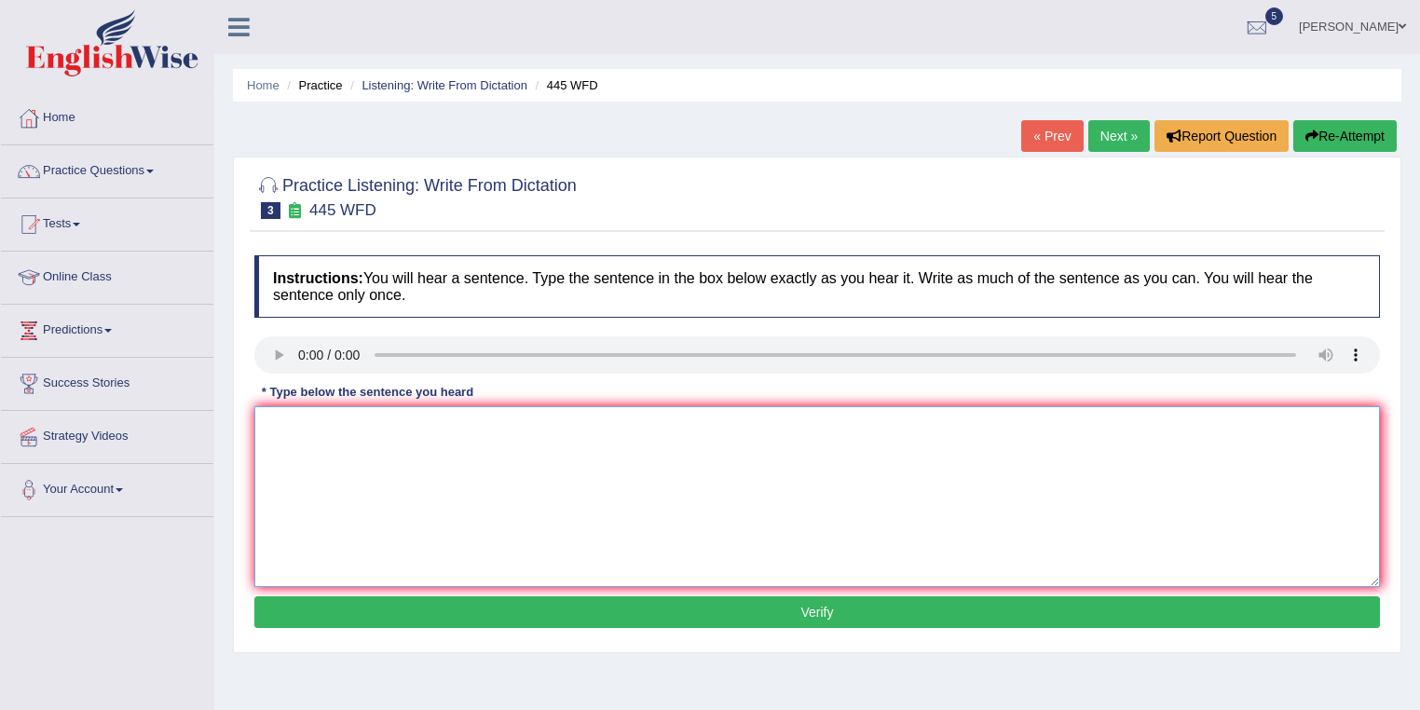
click at [486, 452] on textarea at bounding box center [817, 496] width 1126 height 181
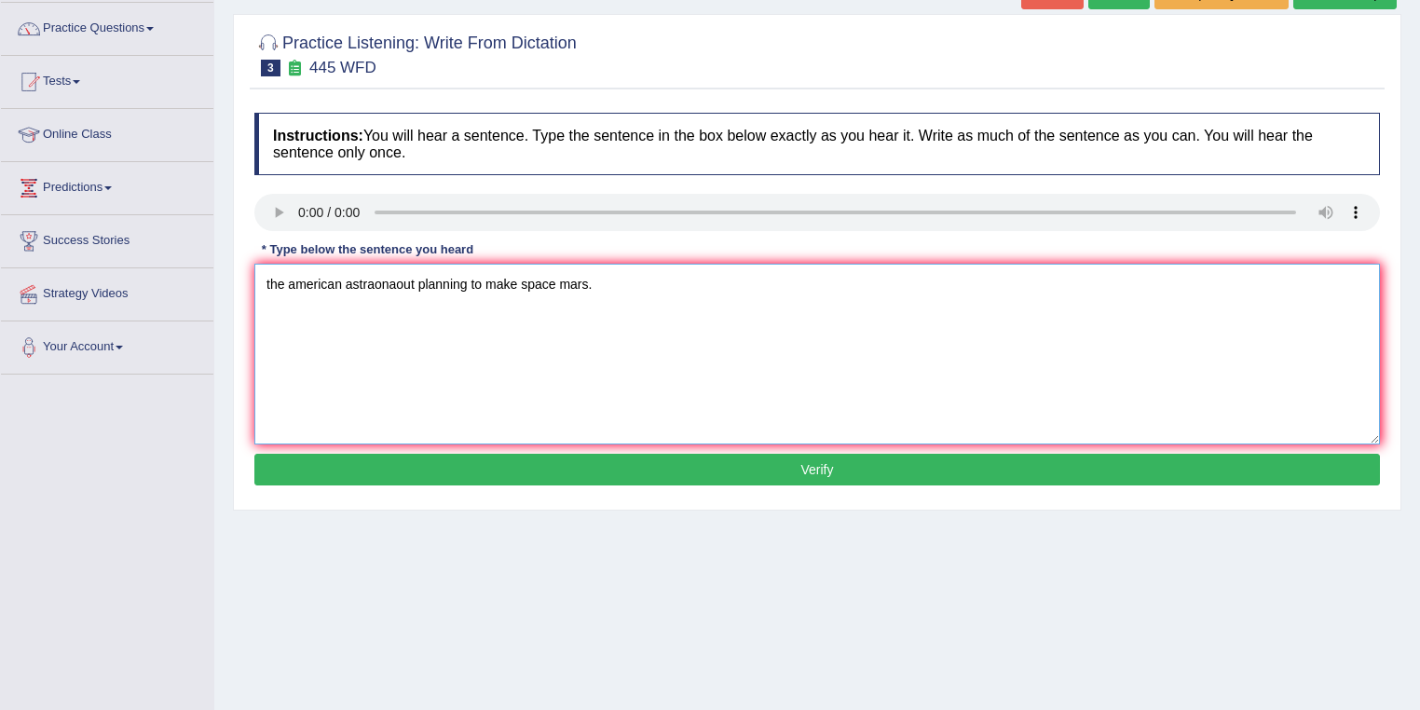
scroll to position [149, 0]
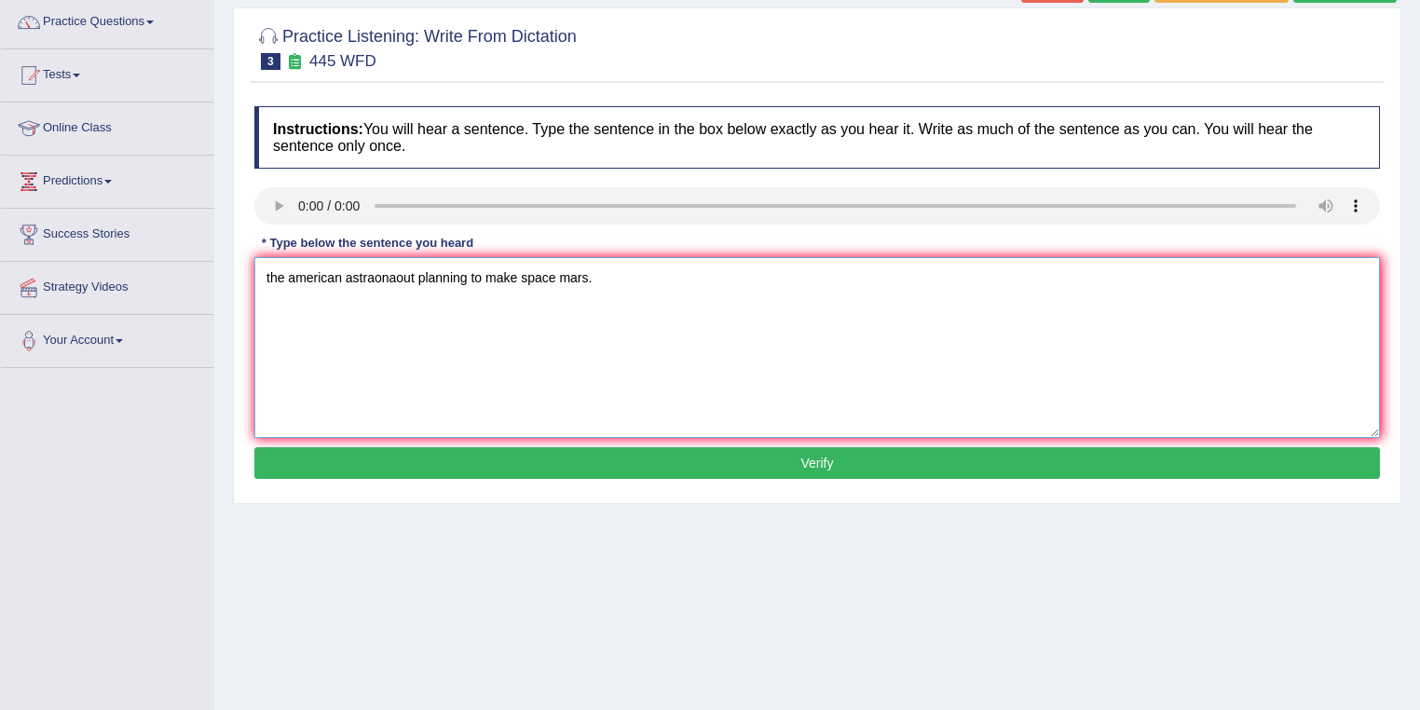
type textarea "the american astraonaout planning to make space mars."
click at [756, 471] on button "Verify" at bounding box center [817, 463] width 1126 height 32
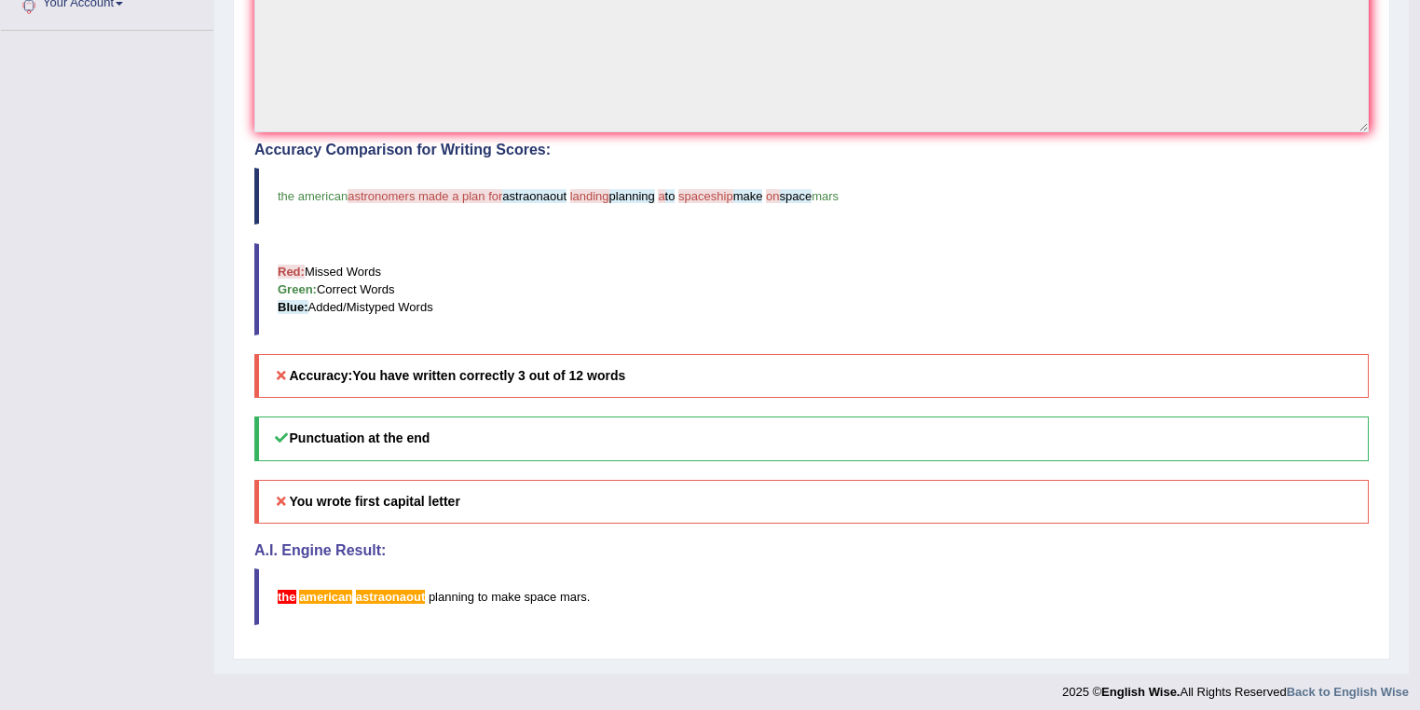
scroll to position [492, 0]
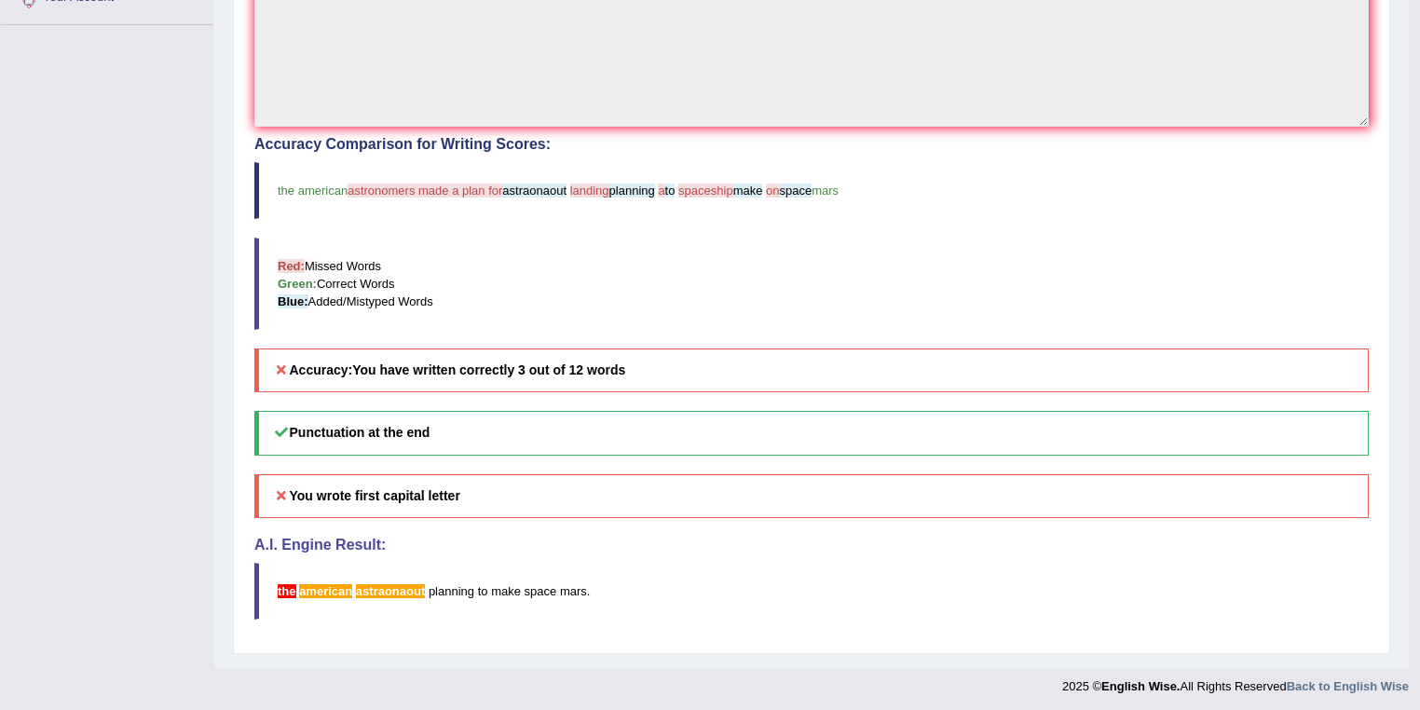
click at [524, 366] on b "You have written correctly 3 out of 12 words" at bounding box center [488, 370] width 273 height 15
click at [637, 374] on h5 "Accuracy: You have written correctly 3 out of 12 words" at bounding box center [811, 371] width 1115 height 44
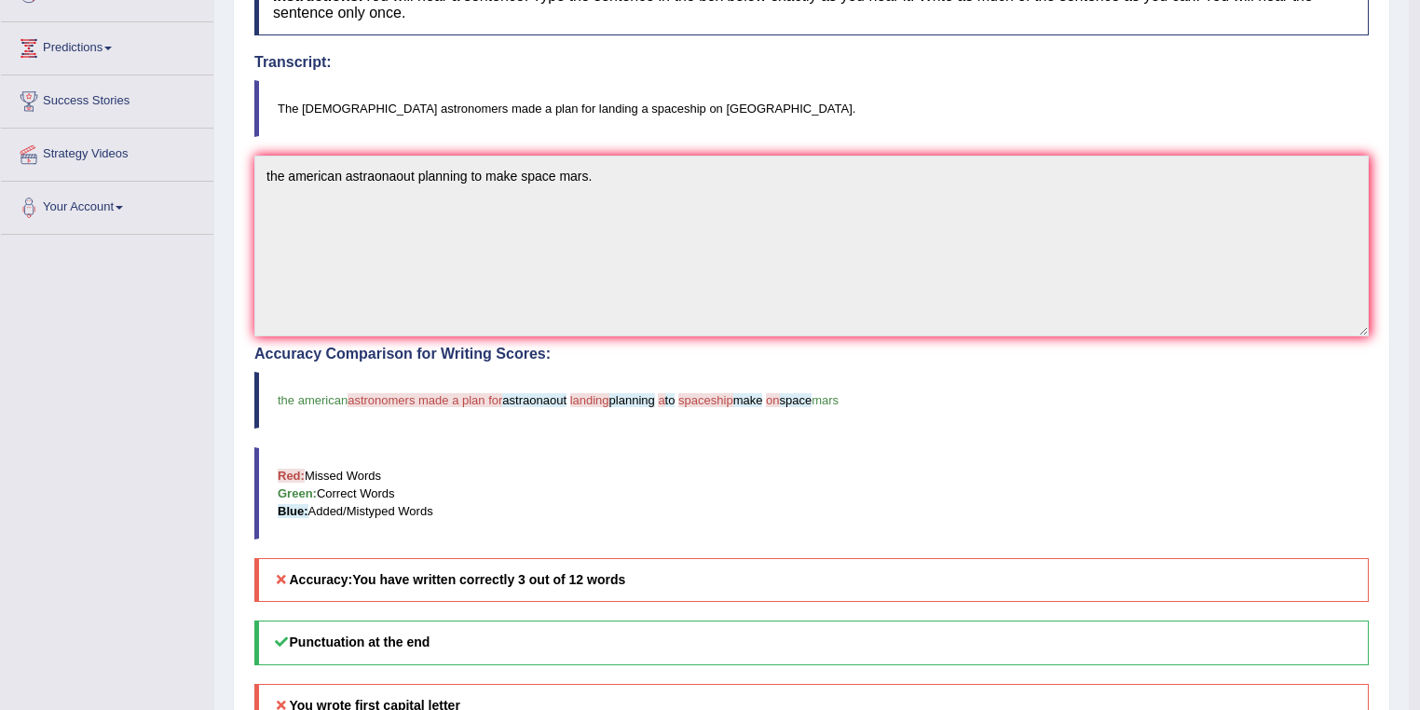
scroll to position [194, 0]
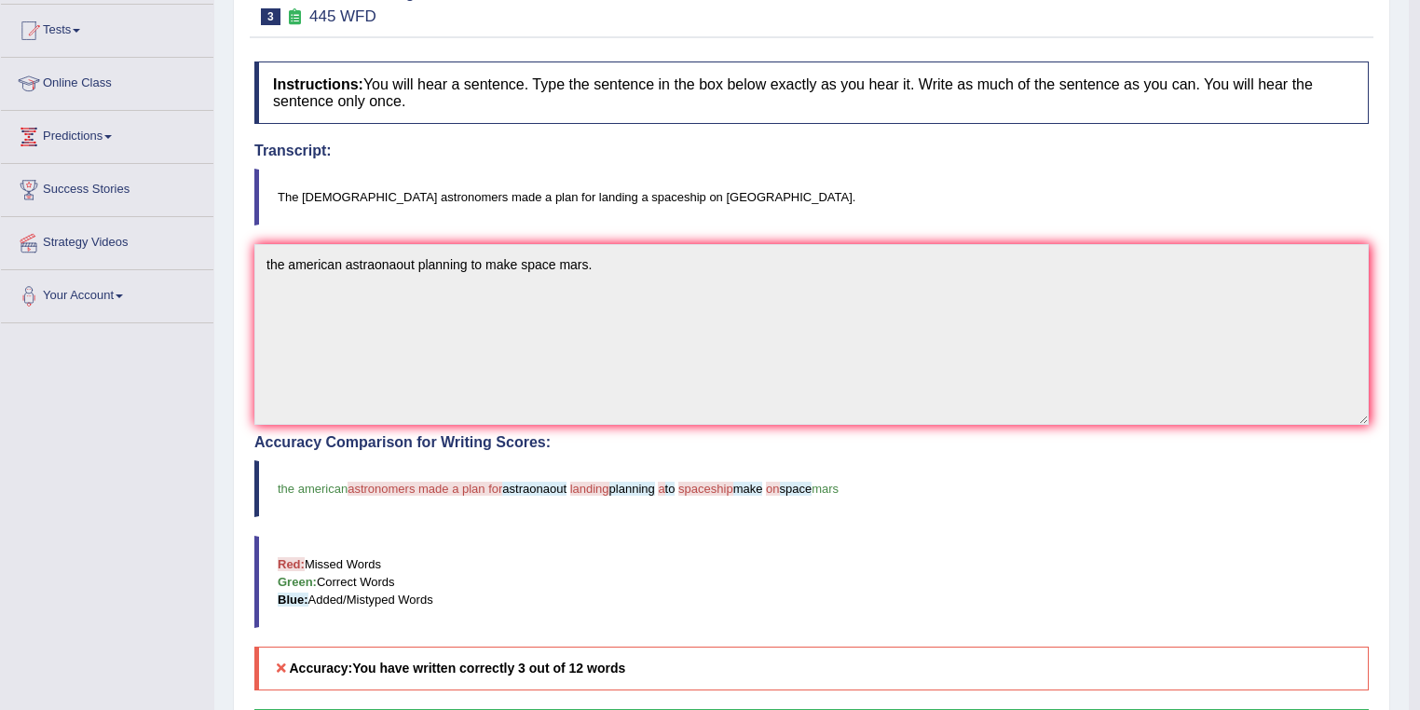
click at [280, 196] on blockquote "The American astronomers made a plan for landing a spaceship on Mars." at bounding box center [811, 197] width 1115 height 57
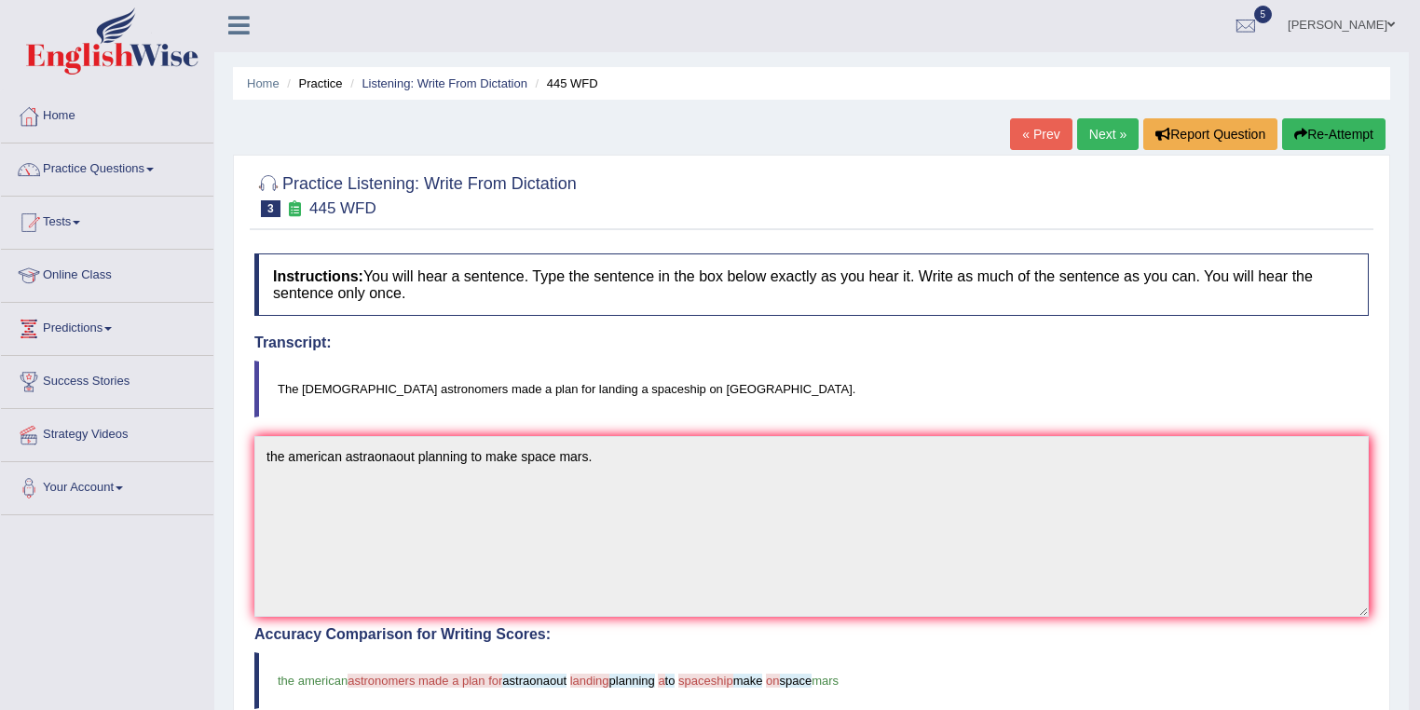
scroll to position [0, 0]
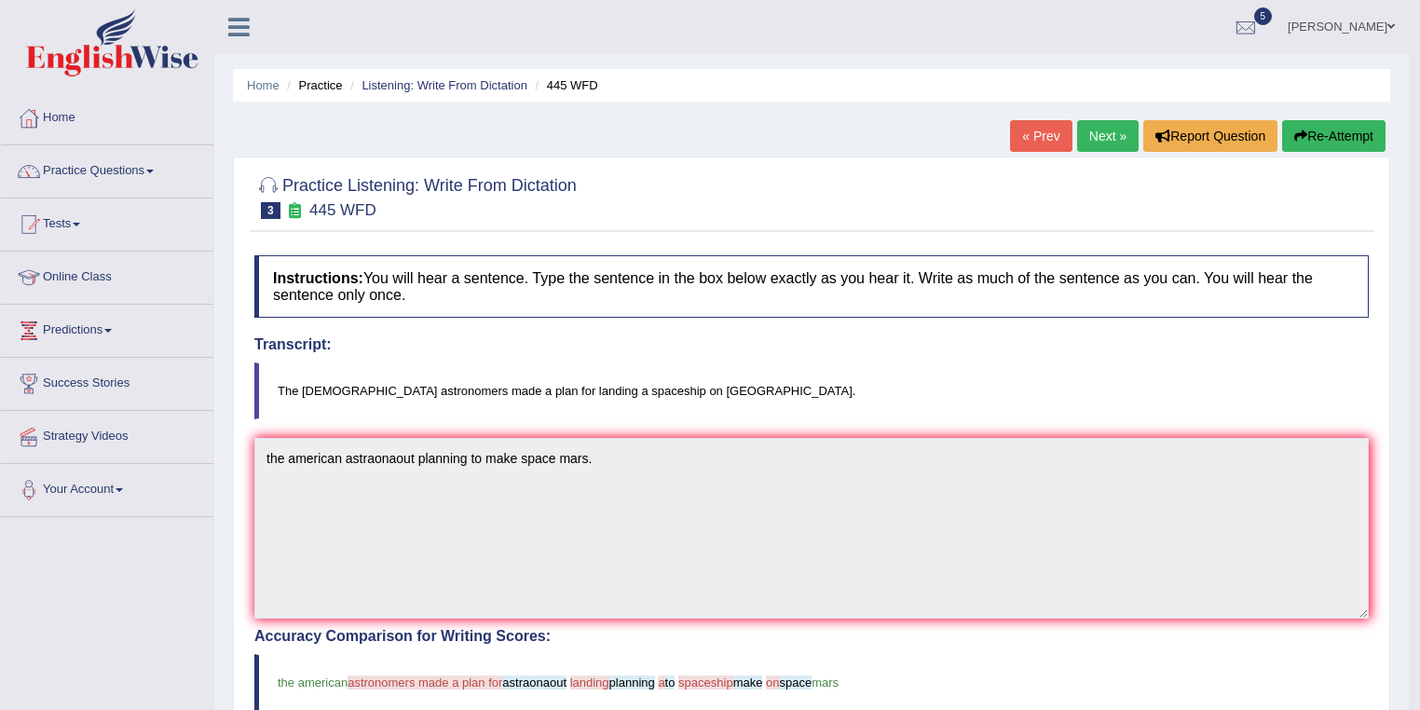
click at [1108, 128] on link "Next »" at bounding box center [1108, 136] width 62 height 32
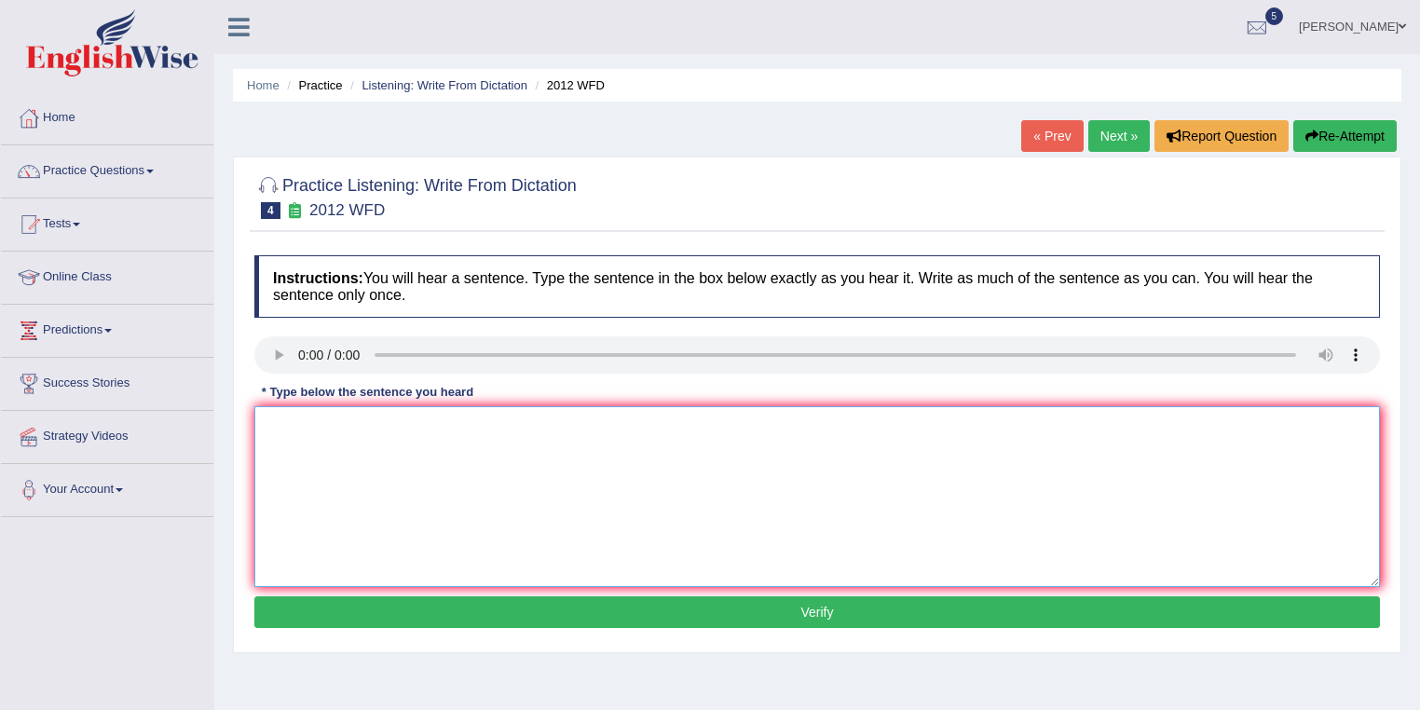
click at [483, 468] on textarea at bounding box center [817, 496] width 1126 height 181
type textarea "There is a great deal to be on this topic."
click at [829, 605] on button "Verify" at bounding box center [817, 612] width 1126 height 32
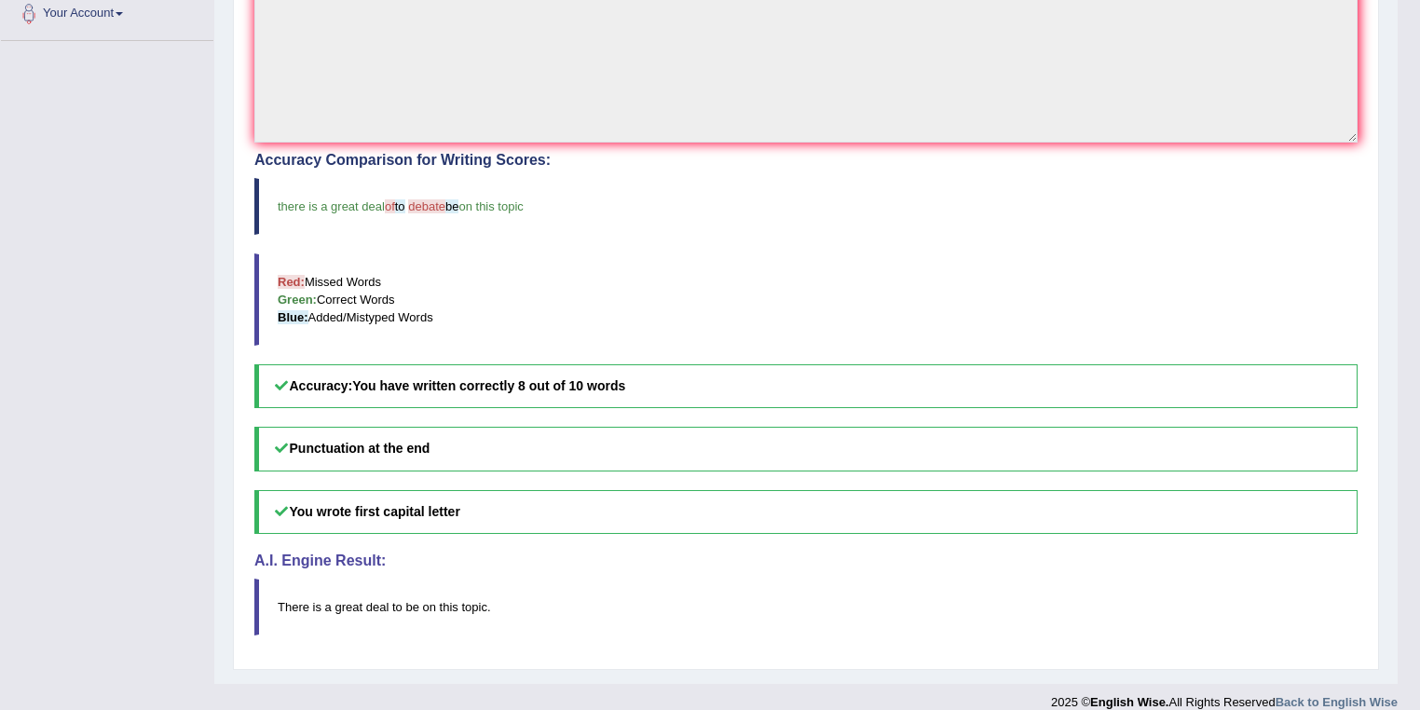
scroll to position [492, 0]
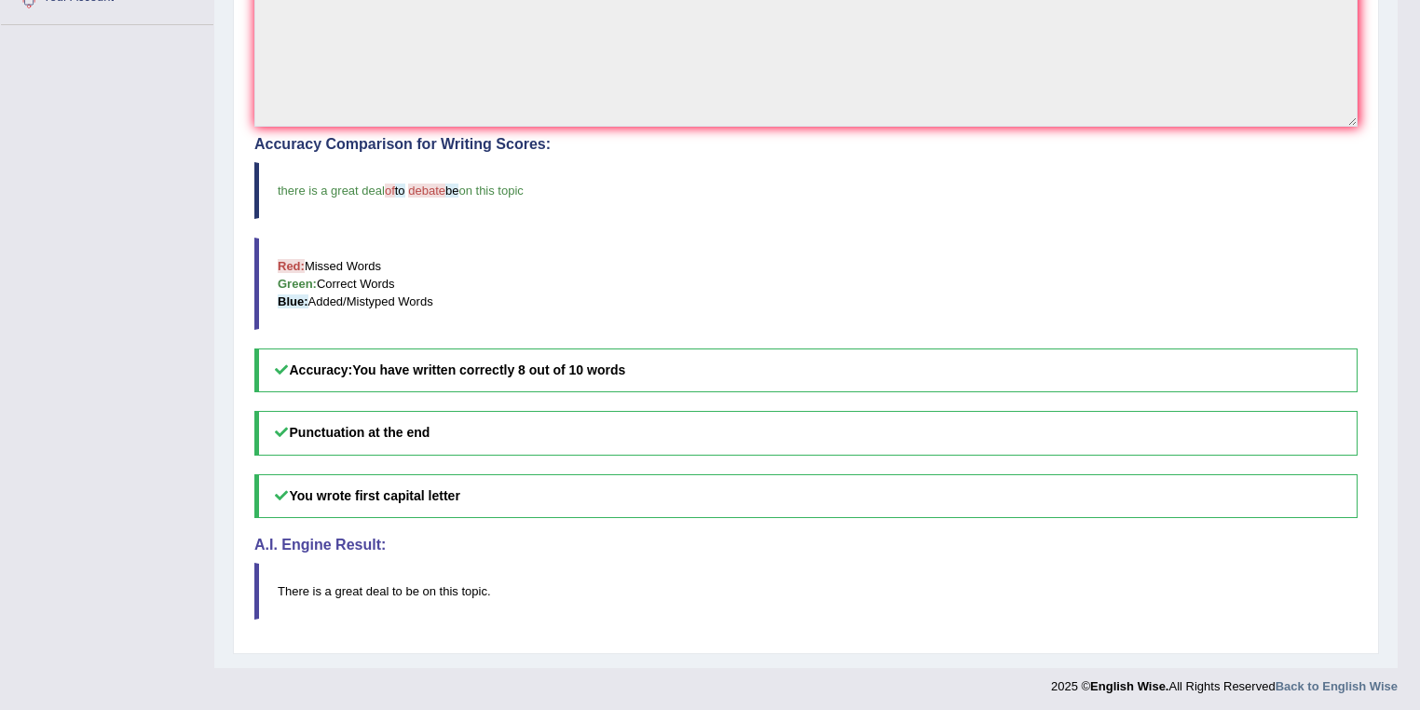
click at [523, 370] on b "You have written correctly 8 out of 10 words" at bounding box center [488, 370] width 273 height 15
click at [593, 369] on b "You have written correctly 8 out of 10 words" at bounding box center [488, 370] width 273 height 15
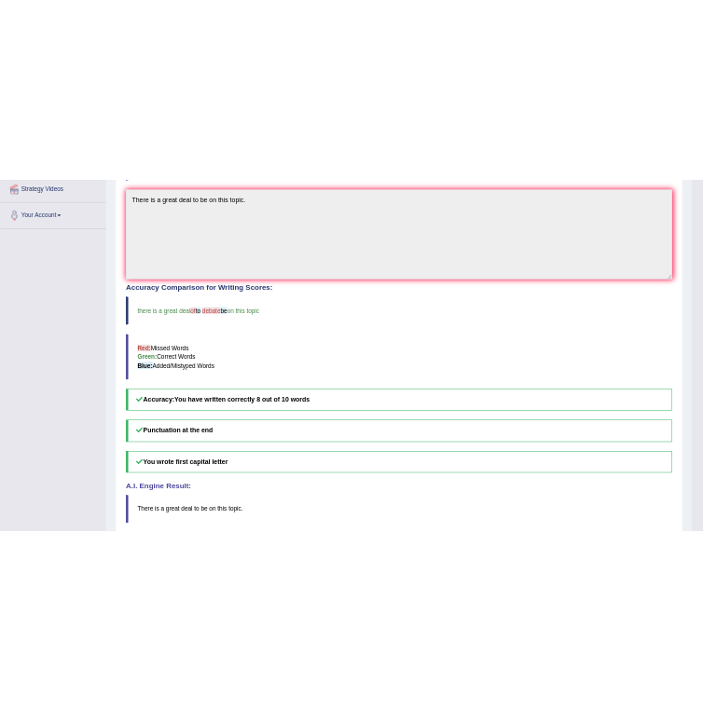
scroll to position [343, 0]
